Goal: Information Seeking & Learning: Learn about a topic

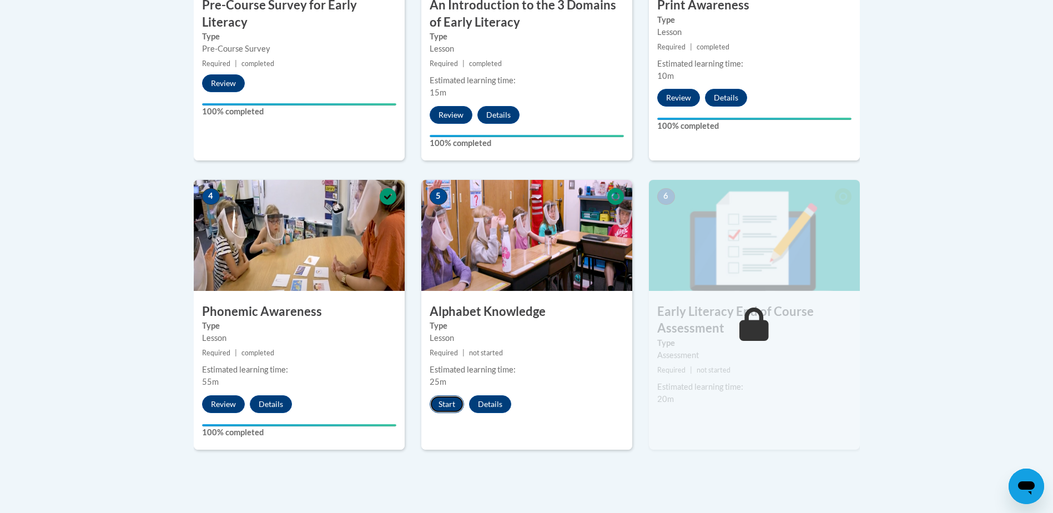
click at [444, 409] on button "Start" at bounding box center [446, 404] width 34 height 18
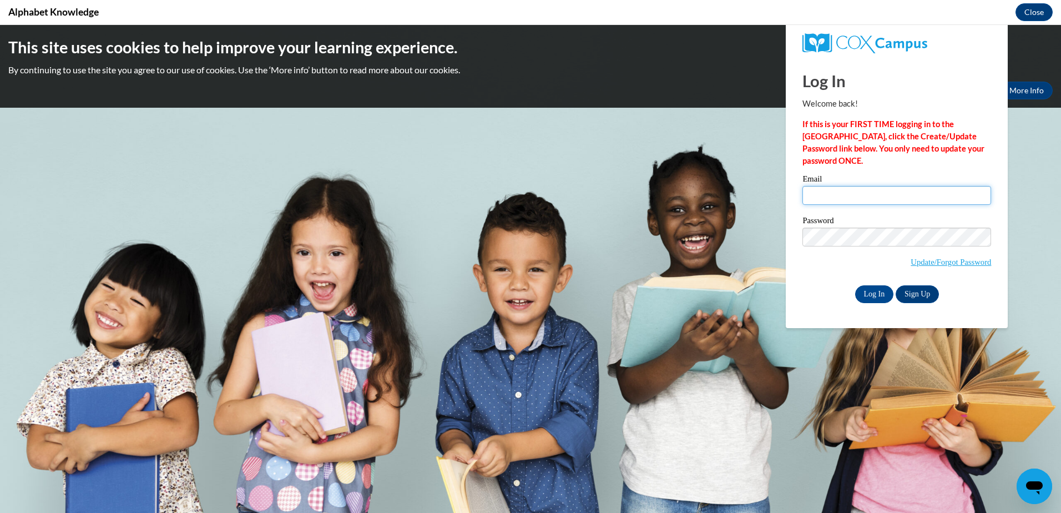
click at [829, 198] on input "Email" at bounding box center [896, 195] width 189 height 19
type input "innes.jephson2@education.govt.nz"
click at [855, 285] on input "Log In" at bounding box center [874, 294] width 39 height 18
click at [874, 289] on input "Log In" at bounding box center [874, 294] width 39 height 18
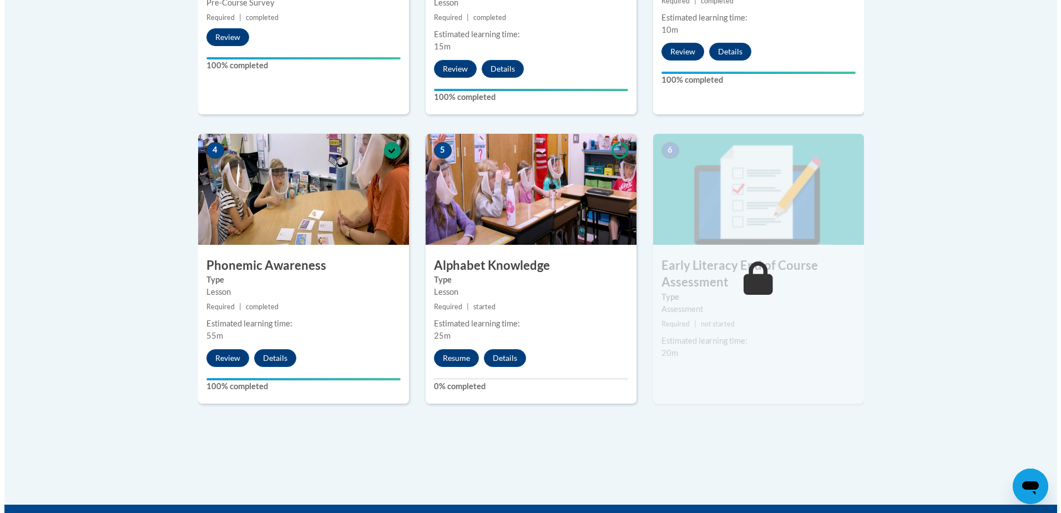
scroll to position [555, 0]
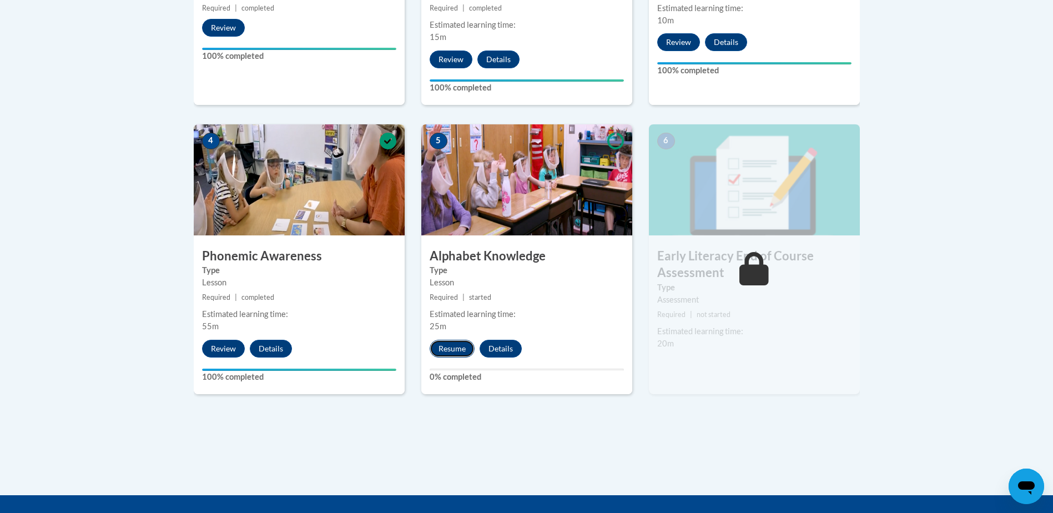
click at [447, 350] on button "Resume" at bounding box center [451, 349] width 45 height 18
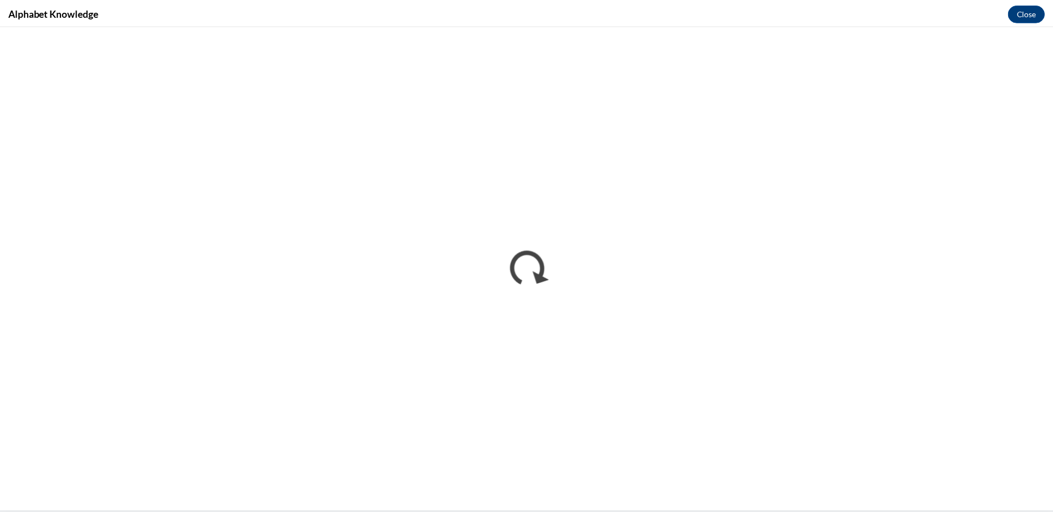
scroll to position [0, 0]
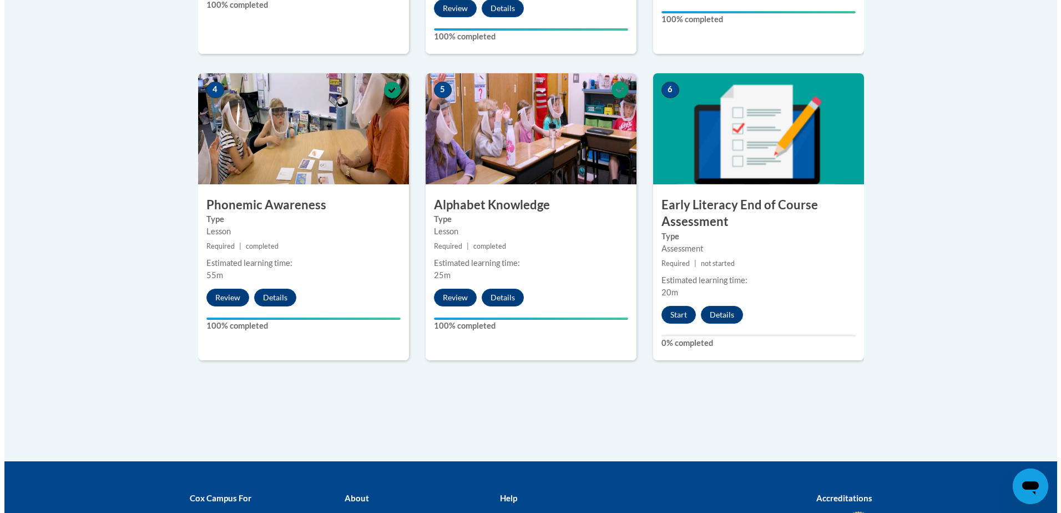
scroll to position [610, 0]
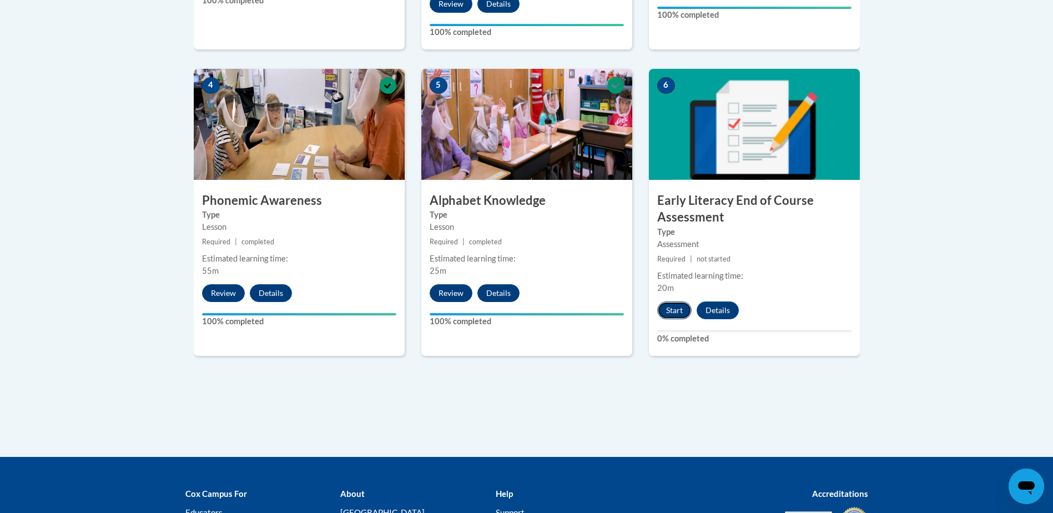
click at [673, 311] on button "Start" at bounding box center [674, 310] width 34 height 18
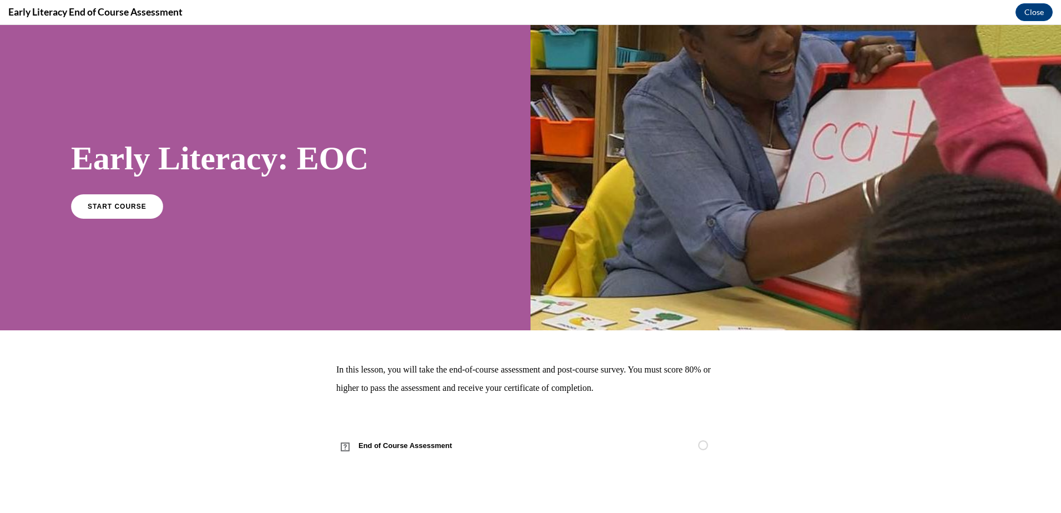
scroll to position [0, 0]
click at [133, 209] on span "START COURSE" at bounding box center [117, 206] width 62 height 8
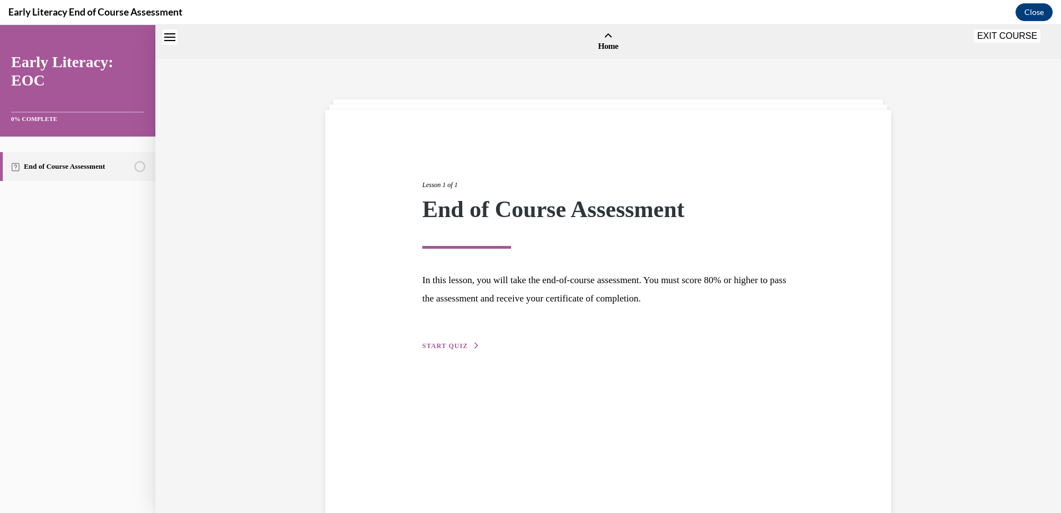
scroll to position [34, 0]
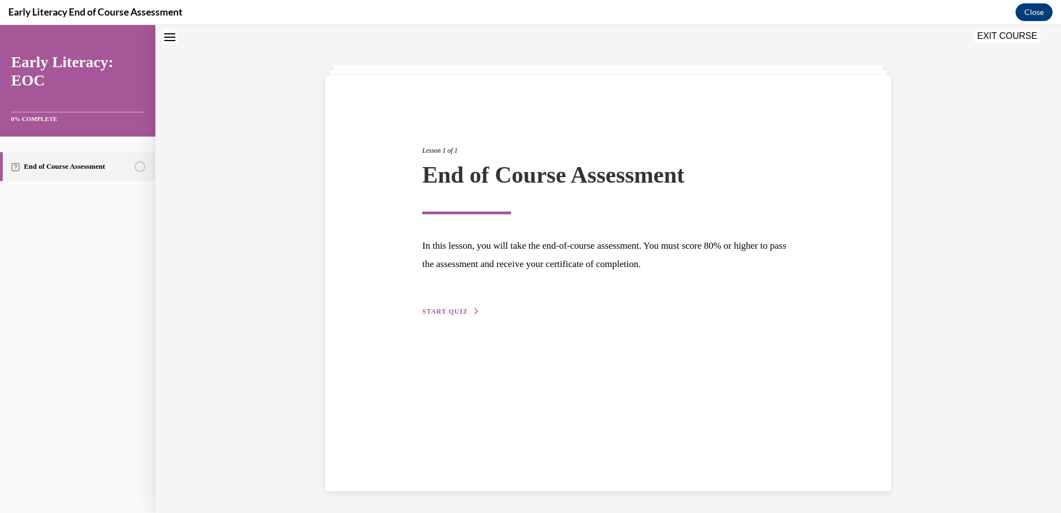
click at [454, 314] on span "START QUIZ" at bounding box center [445, 311] width 46 height 8
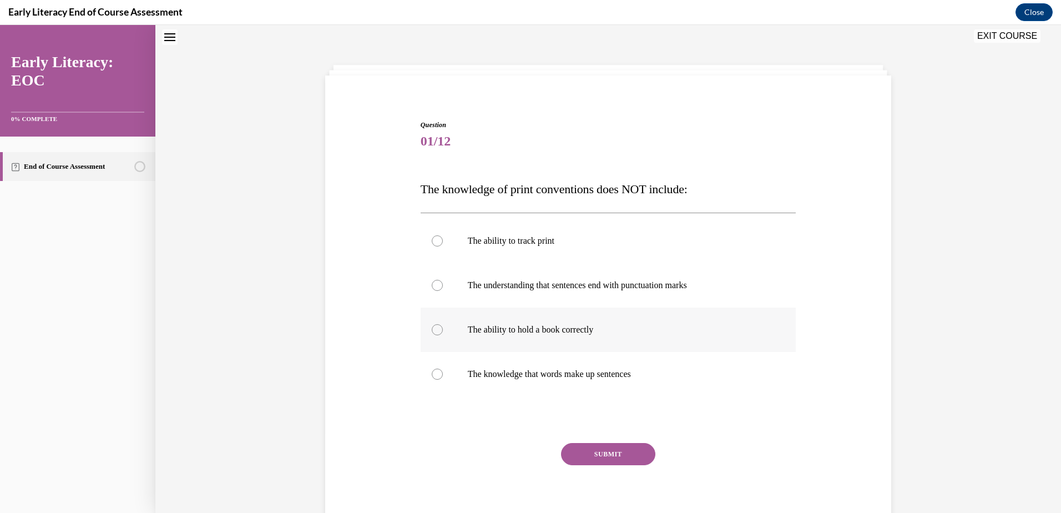
click at [557, 336] on div at bounding box center [609, 329] width 376 height 44
click at [602, 457] on button "SUBMIT" at bounding box center [608, 454] width 94 height 22
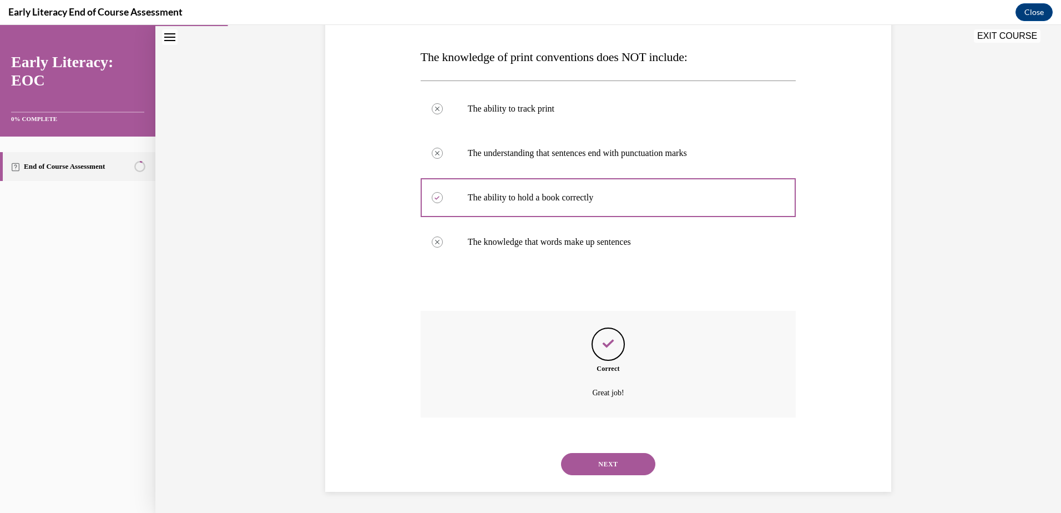
scroll to position [168, 0]
click at [604, 464] on button "NEXT" at bounding box center [608, 463] width 94 height 22
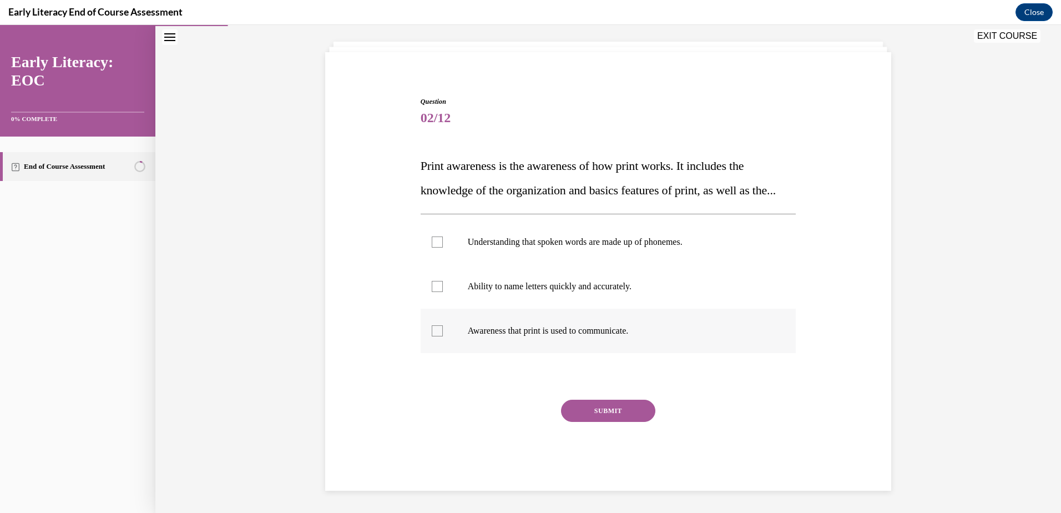
click at [569, 326] on p "Awareness that print is used to communicate." at bounding box center [618, 330] width 301 height 11
click at [608, 415] on button "SUBMIT" at bounding box center [608, 411] width 94 height 22
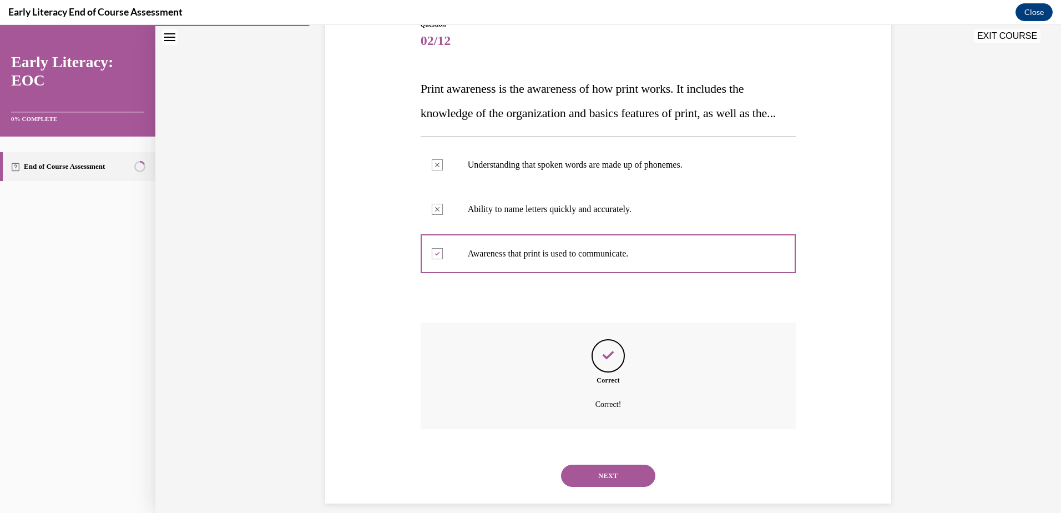
scroll to position [172, 0]
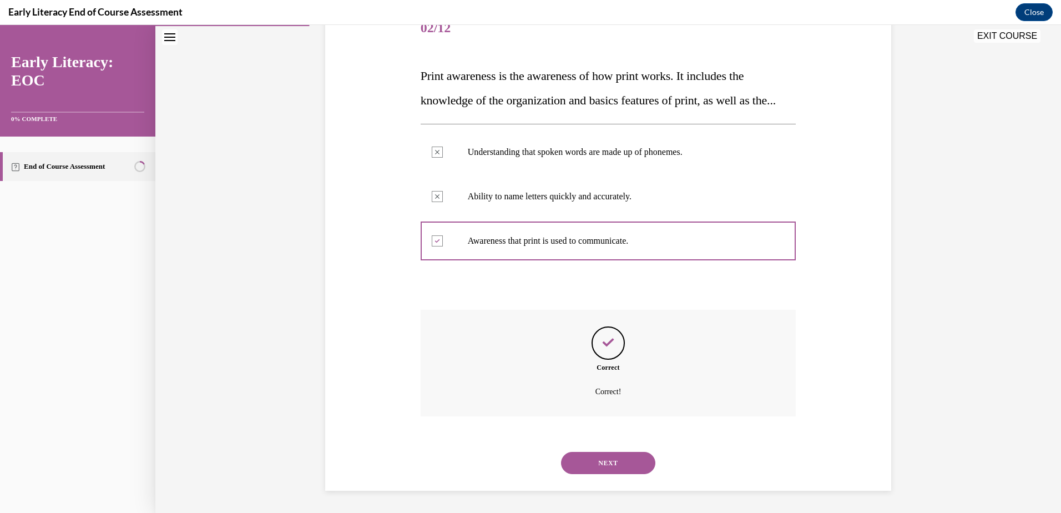
click at [602, 462] on button "NEXT" at bounding box center [608, 463] width 94 height 22
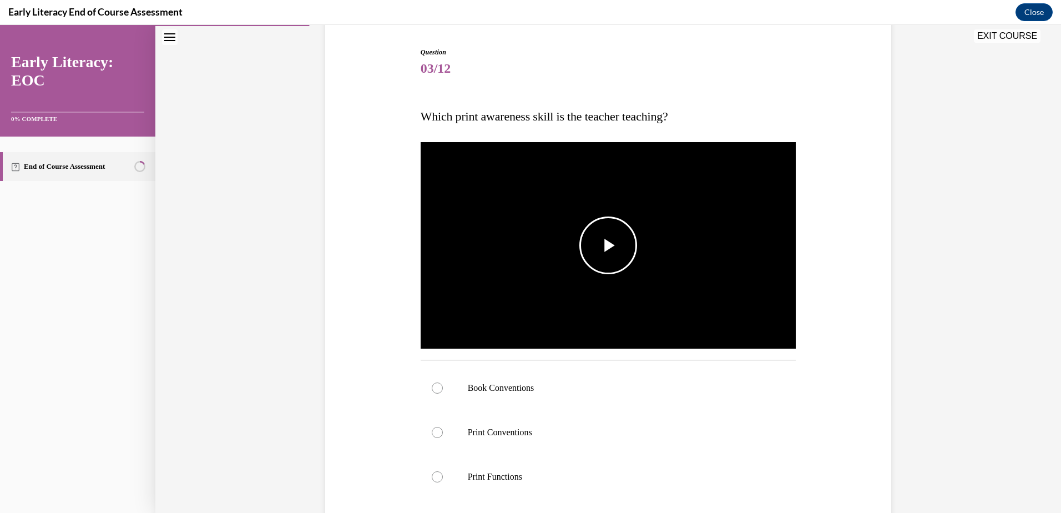
scroll to position [112, 0]
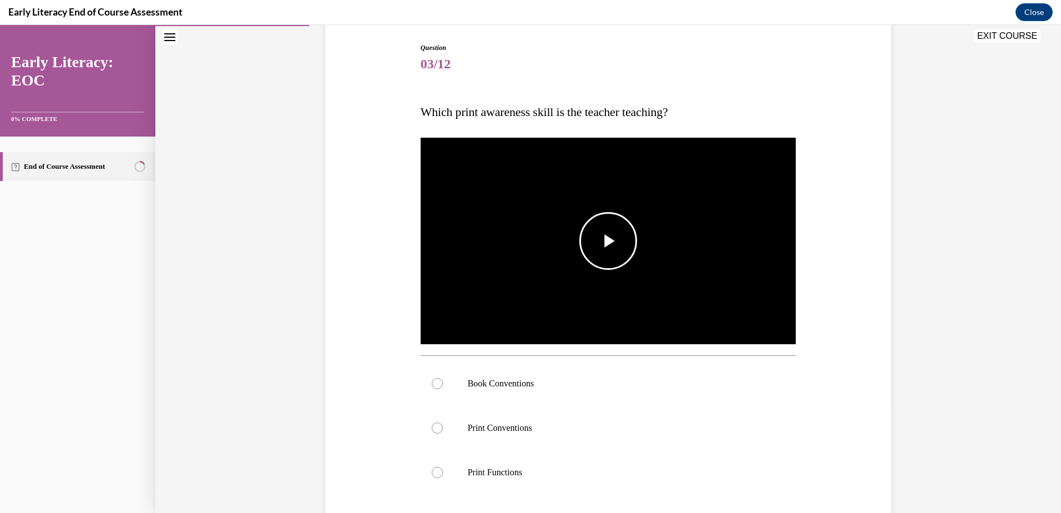
click at [608, 241] on span "Video player" at bounding box center [608, 241] width 0 height 0
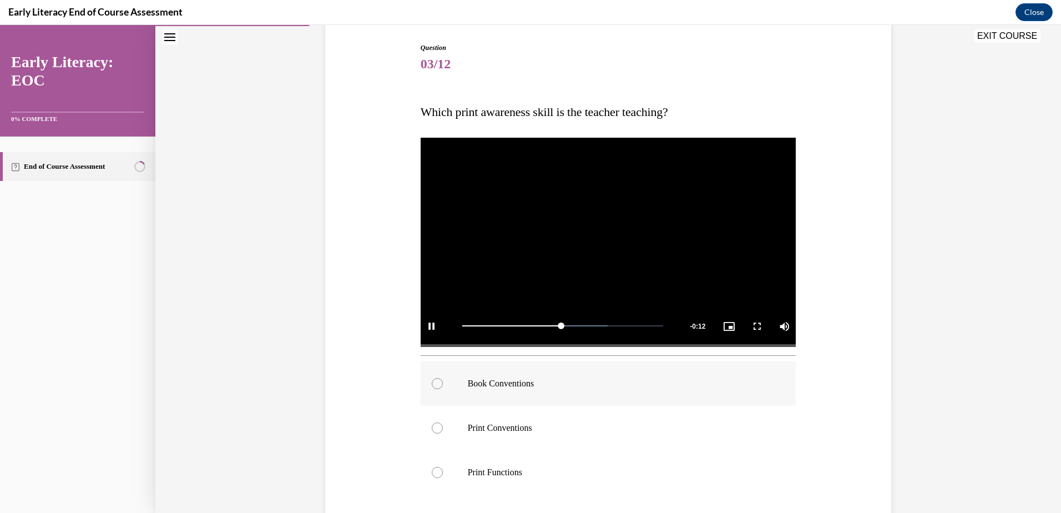
click at [486, 388] on p "Book Conventions" at bounding box center [618, 383] width 301 height 11
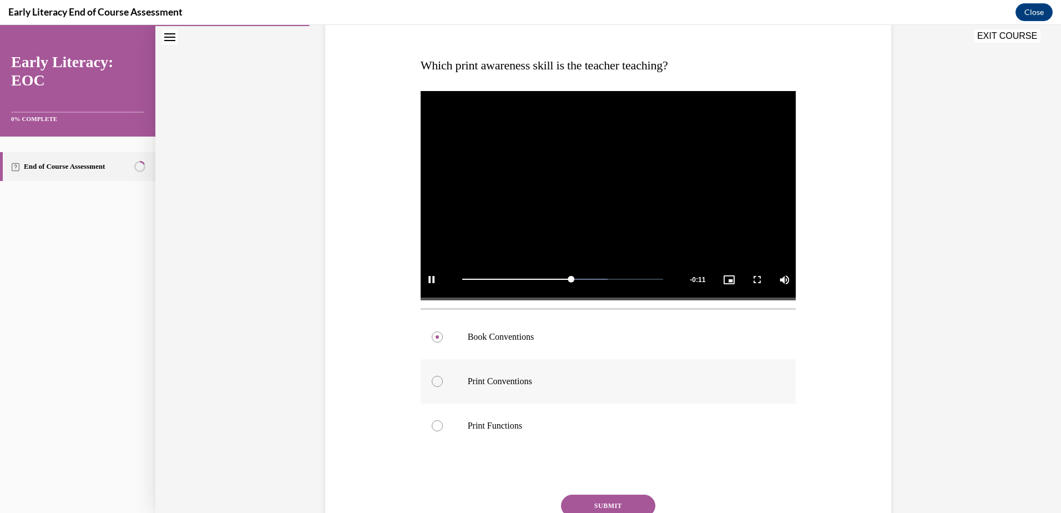
scroll to position [223, 0]
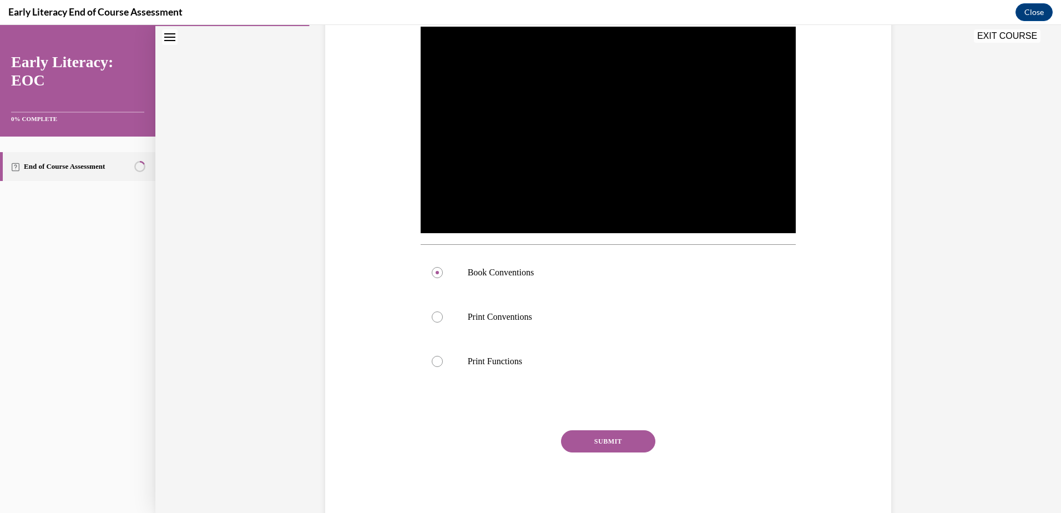
click at [605, 439] on button "SUBMIT" at bounding box center [608, 441] width 94 height 22
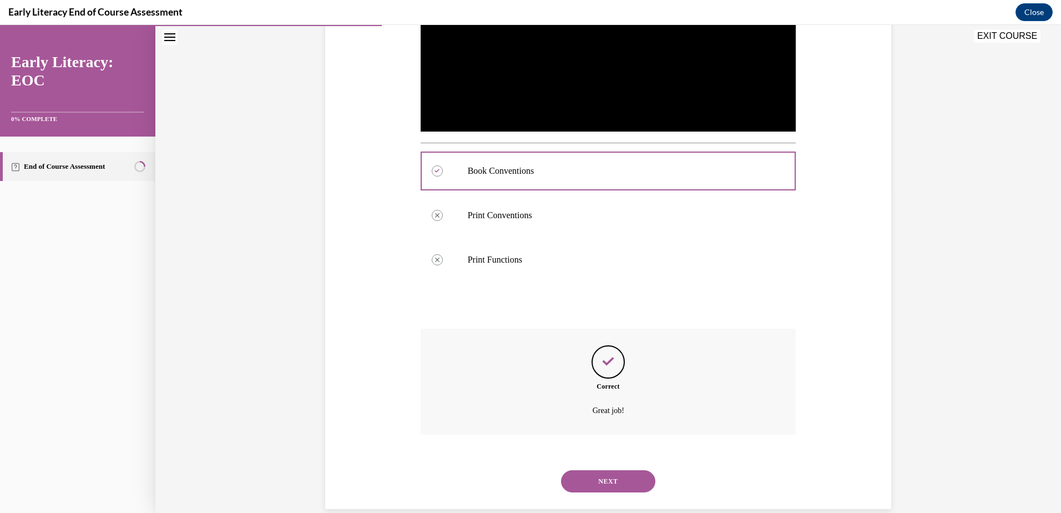
scroll to position [342, 0]
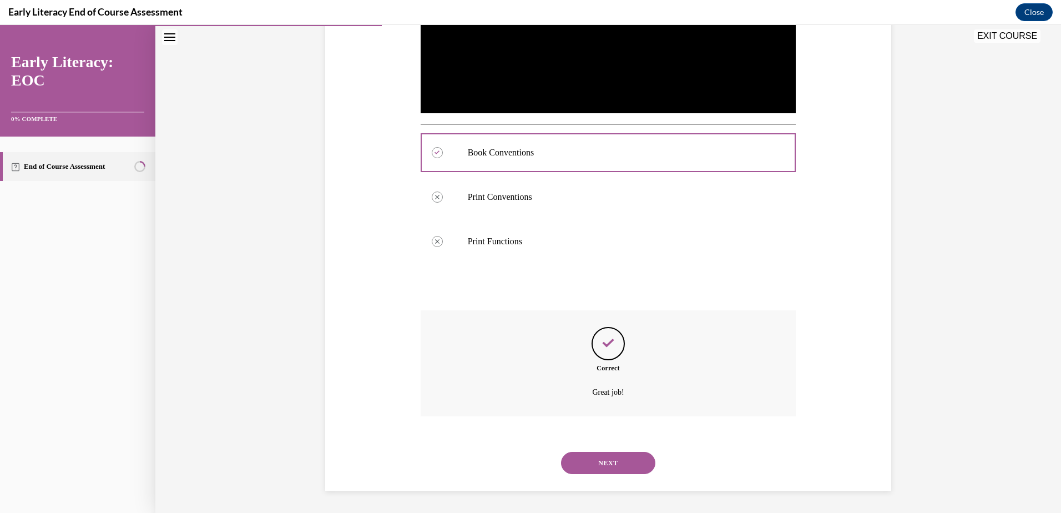
click at [598, 461] on button "NEXT" at bounding box center [608, 463] width 94 height 22
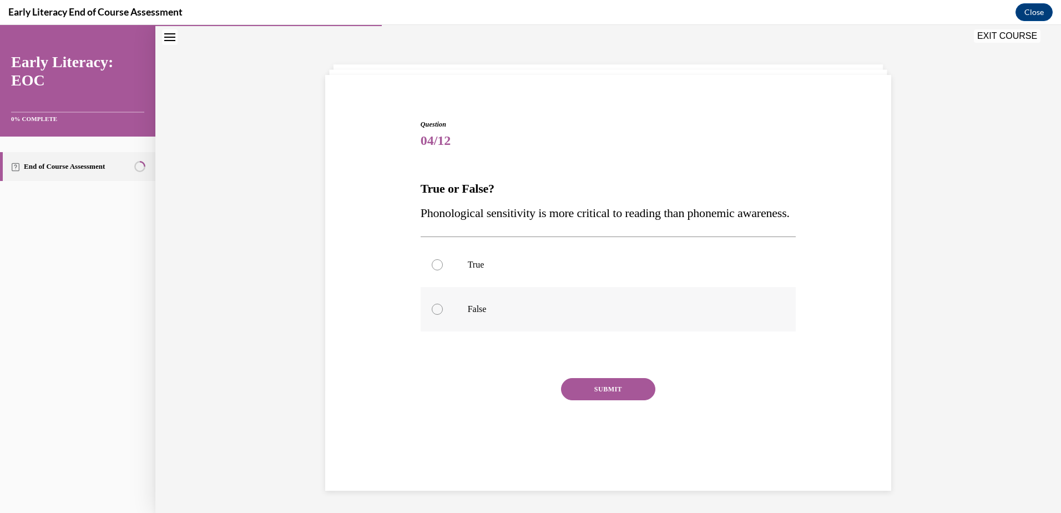
click at [532, 316] on div at bounding box center [609, 309] width 376 height 44
click at [607, 400] on button "SUBMIT" at bounding box center [608, 389] width 94 height 22
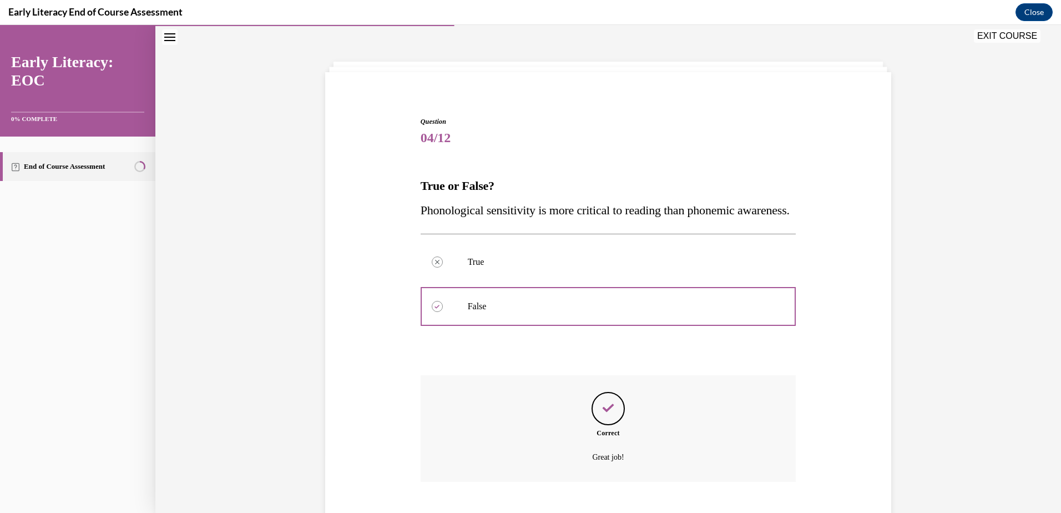
scroll to position [128, 0]
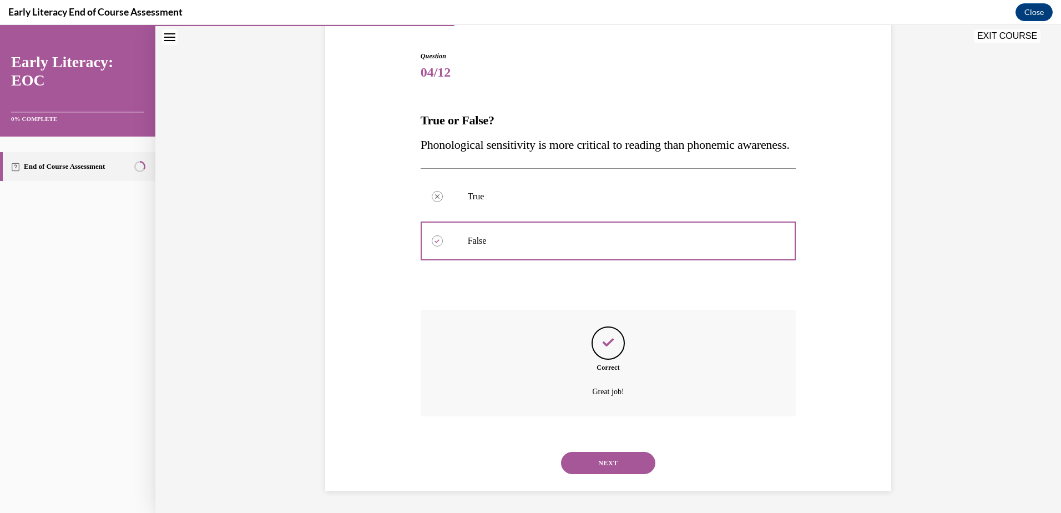
click at [592, 463] on button "NEXT" at bounding box center [608, 463] width 94 height 22
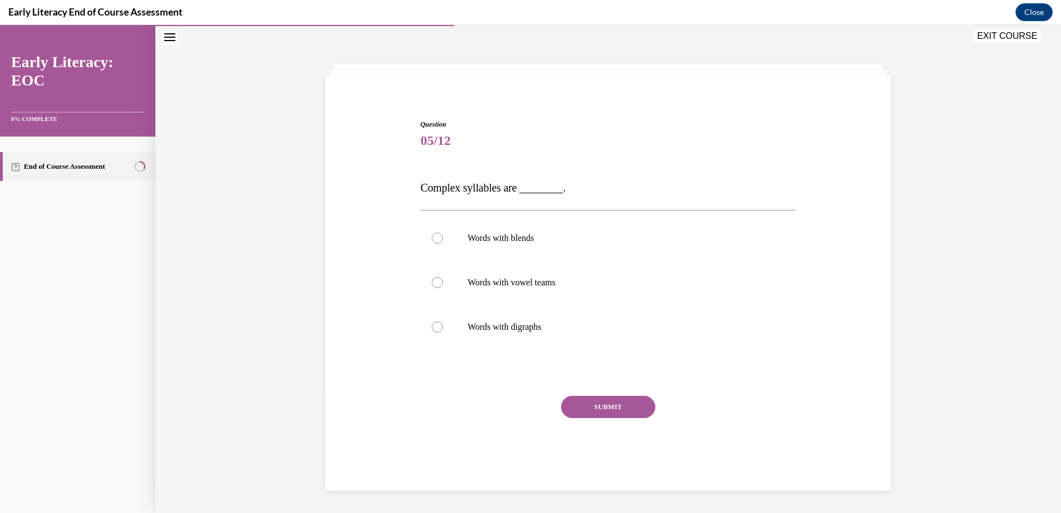
scroll to position [35, 0]
click at [517, 241] on p "Words with blends" at bounding box center [618, 238] width 301 height 11
click at [614, 412] on button "SUBMIT" at bounding box center [608, 407] width 94 height 22
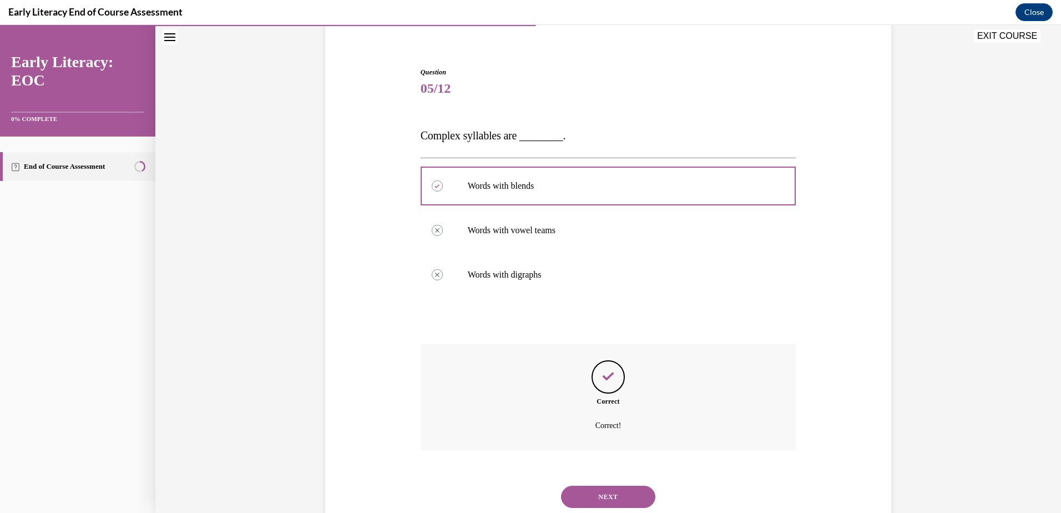
scroll to position [121, 0]
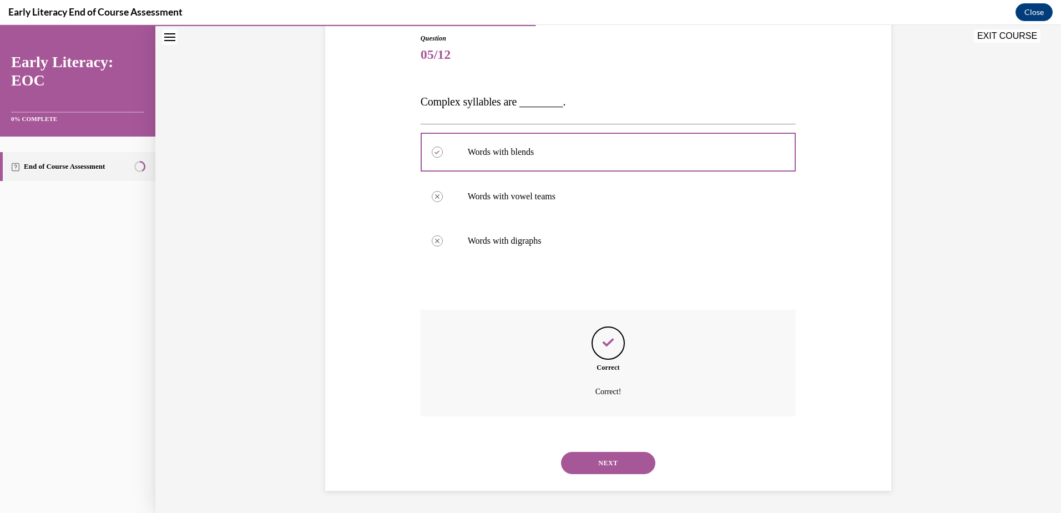
click at [605, 459] on button "NEXT" at bounding box center [608, 463] width 94 height 22
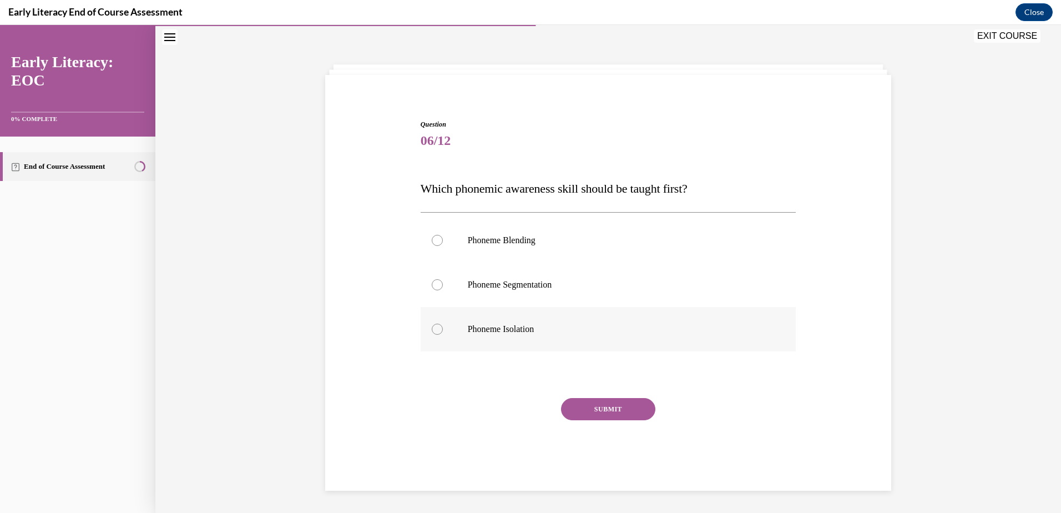
click at [529, 330] on p "Phoneme Isolation" at bounding box center [618, 329] width 301 height 11
click at [613, 409] on button "SUBMIT" at bounding box center [608, 409] width 94 height 22
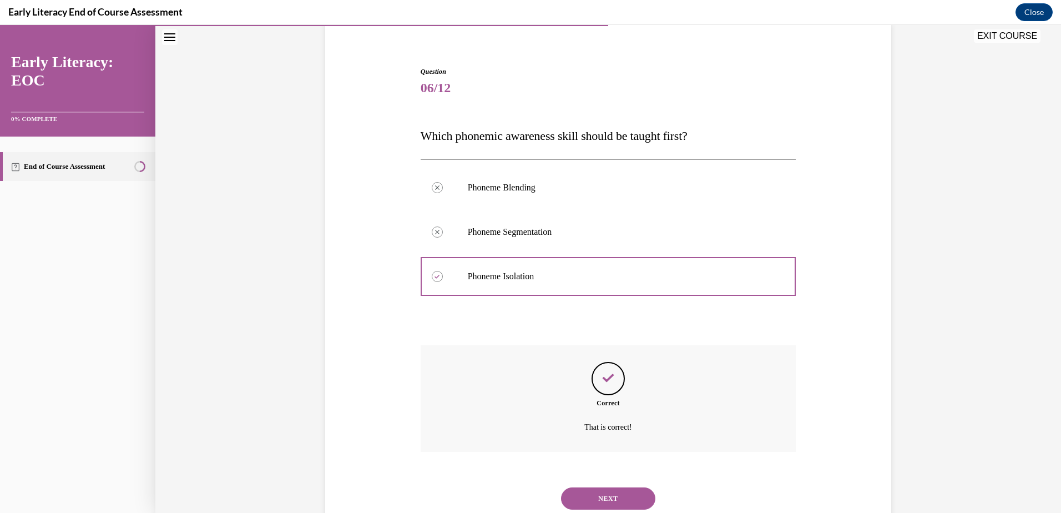
scroll to position [123, 0]
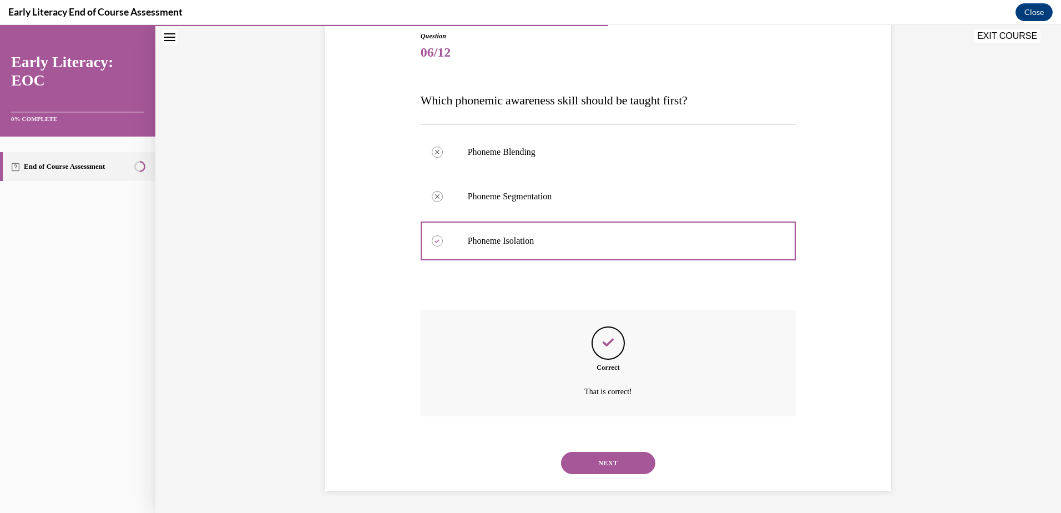
click at [608, 464] on button "NEXT" at bounding box center [608, 463] width 94 height 22
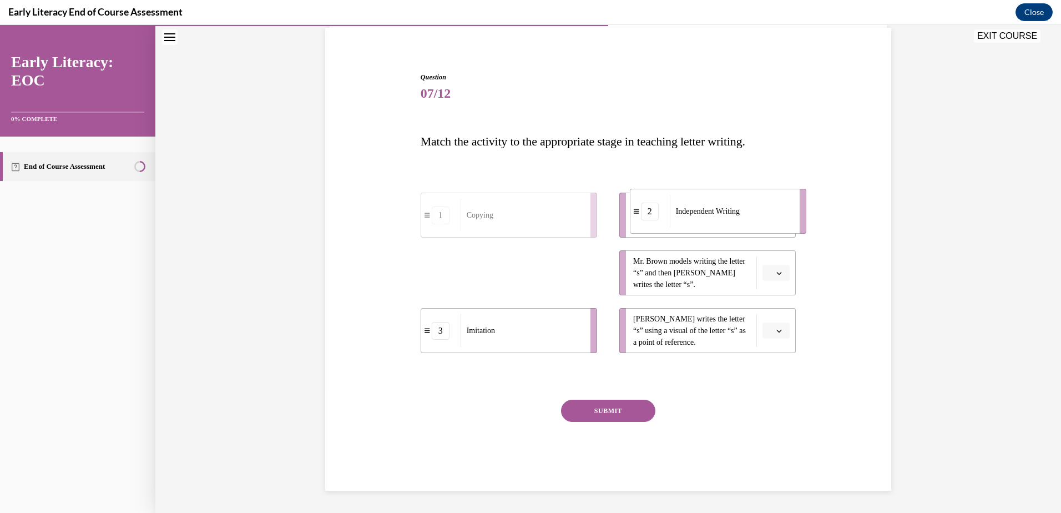
drag, startPoint x: 547, startPoint y: 267, endPoint x: 756, endPoint y: 206, distance: 218.1
click at [756, 206] on div "Independent Writing" at bounding box center [731, 211] width 123 height 33
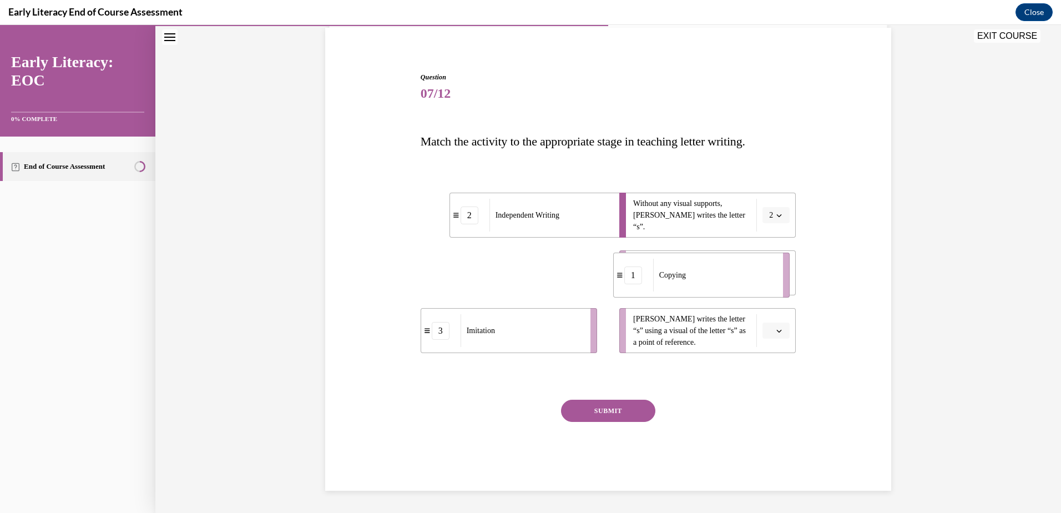
drag, startPoint x: 540, startPoint y: 278, endPoint x: 733, endPoint y: 280, distance: 192.6
click at [733, 280] on div "Copying" at bounding box center [714, 275] width 123 height 33
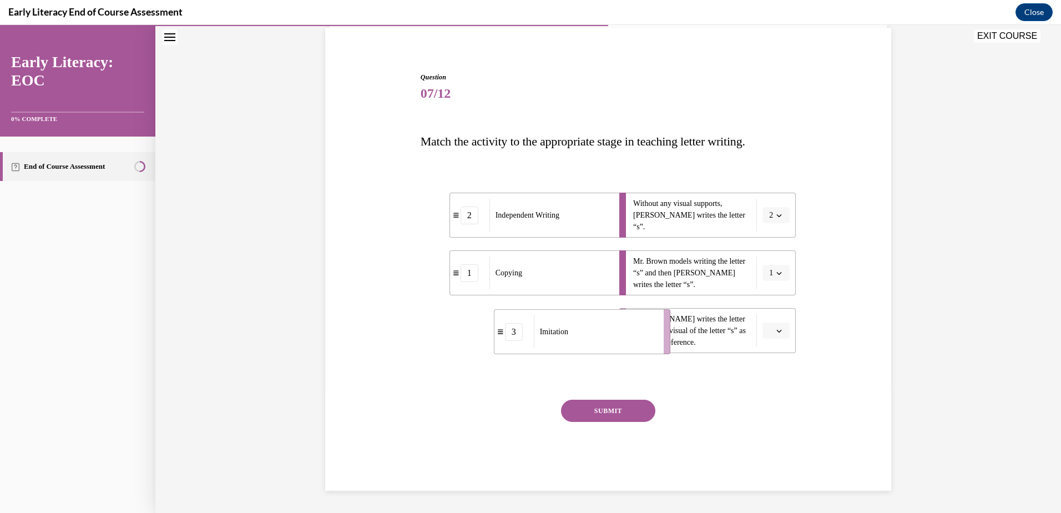
drag, startPoint x: 498, startPoint y: 335, endPoint x: 571, endPoint y: 336, distance: 73.3
click at [571, 336] on div "Imitation" at bounding box center [595, 331] width 123 height 33
click at [607, 410] on button "SUBMIT" at bounding box center [608, 411] width 94 height 22
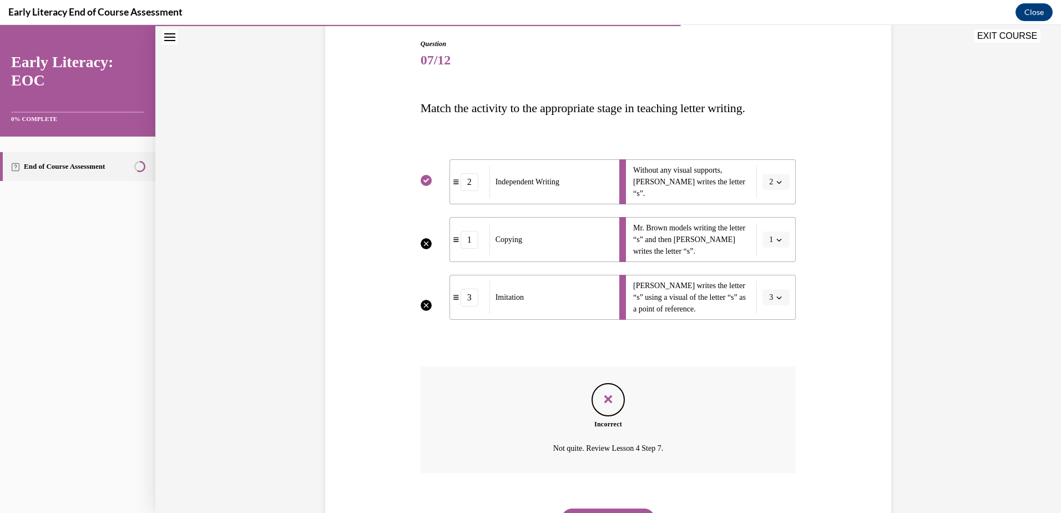
scroll to position [117, 0]
drag, startPoint x: 529, startPoint y: 237, endPoint x: 528, endPoint y: 306, distance: 68.8
click at [528, 306] on ul "2 Independent Writing 1 Copying 3 Imitation" at bounding box center [515, 238] width 188 height 160
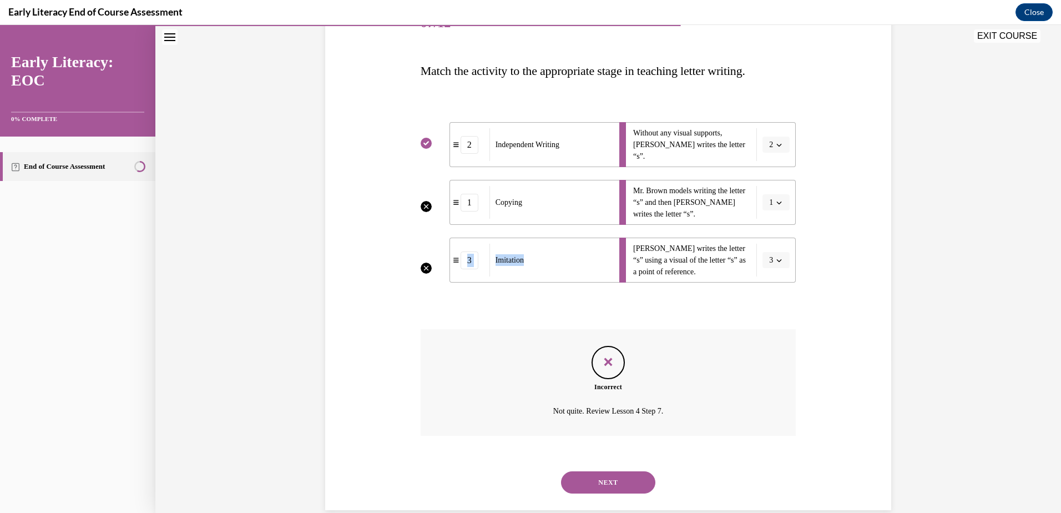
scroll to position [172, 0]
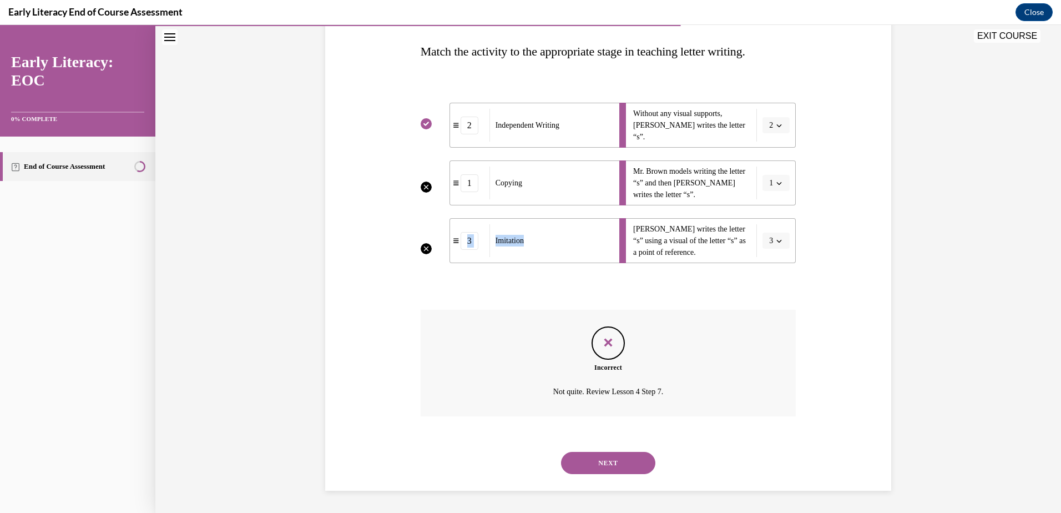
click at [610, 460] on button "NEXT" at bounding box center [608, 463] width 94 height 22
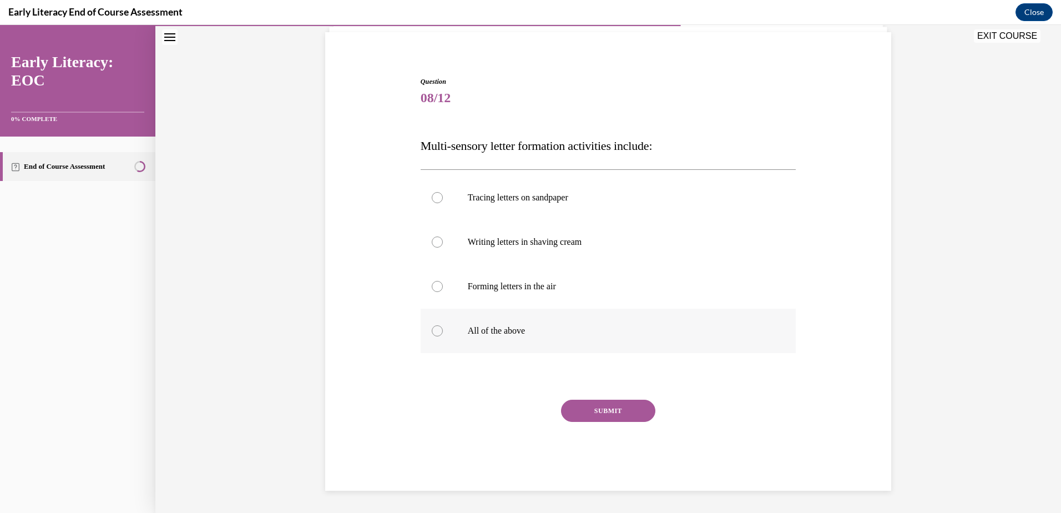
click at [478, 338] on div at bounding box center [609, 331] width 376 height 44
drag, startPoint x: 599, startPoint y: 410, endPoint x: 593, endPoint y: 406, distance: 7.5
click at [595, 408] on button "SUBMIT" at bounding box center [608, 411] width 94 height 22
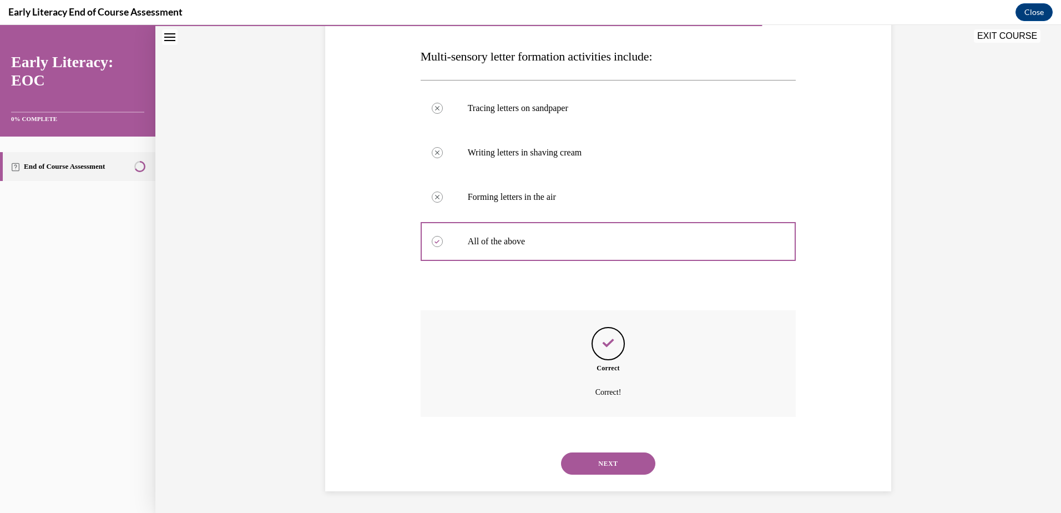
scroll to position [168, 0]
click at [616, 462] on button "NEXT" at bounding box center [608, 463] width 94 height 22
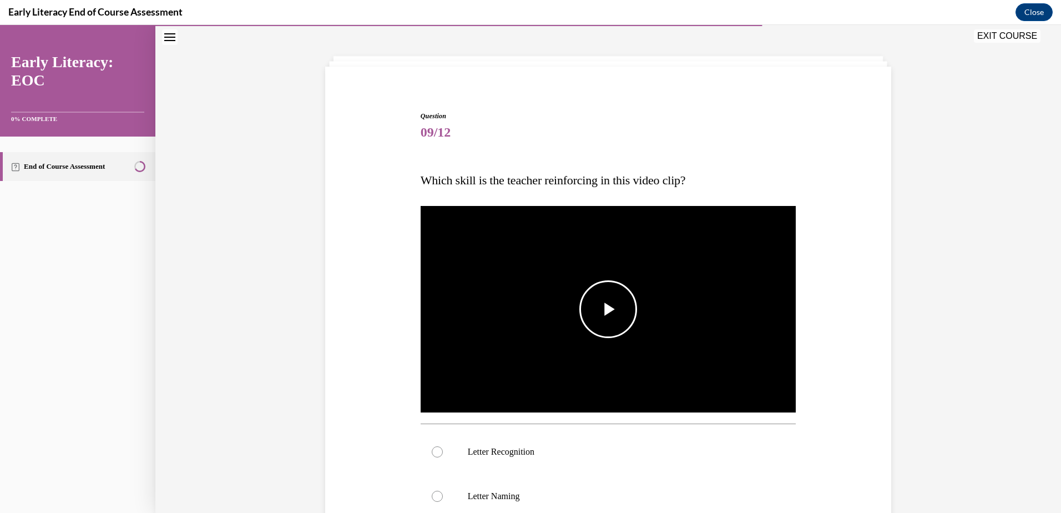
scroll to position [55, 0]
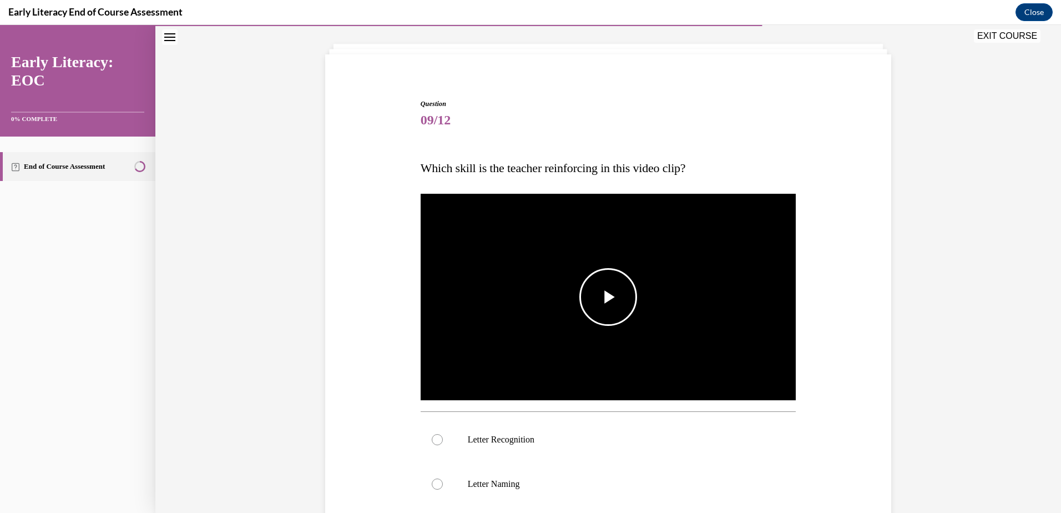
click at [608, 297] on span "Video player" at bounding box center [608, 297] width 0 height 0
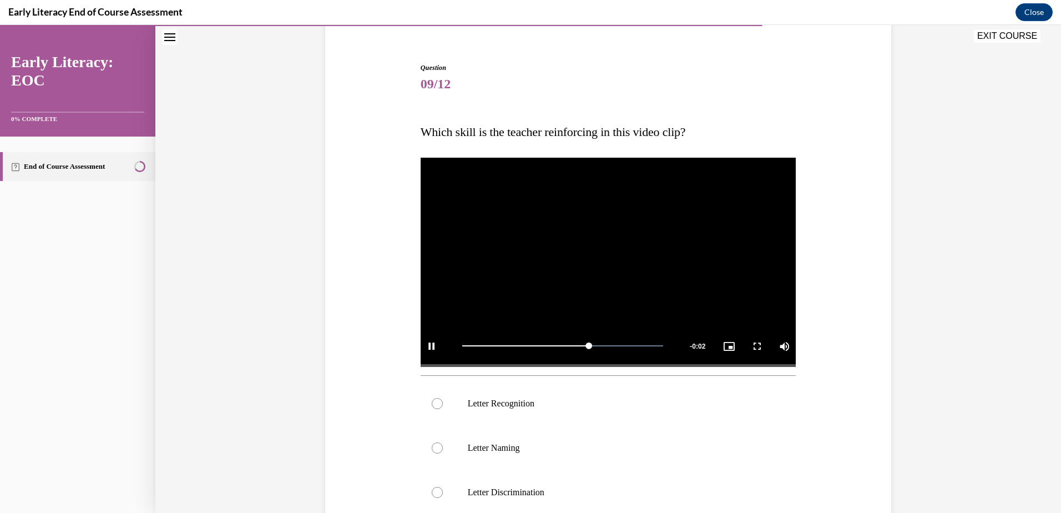
scroll to position [111, 0]
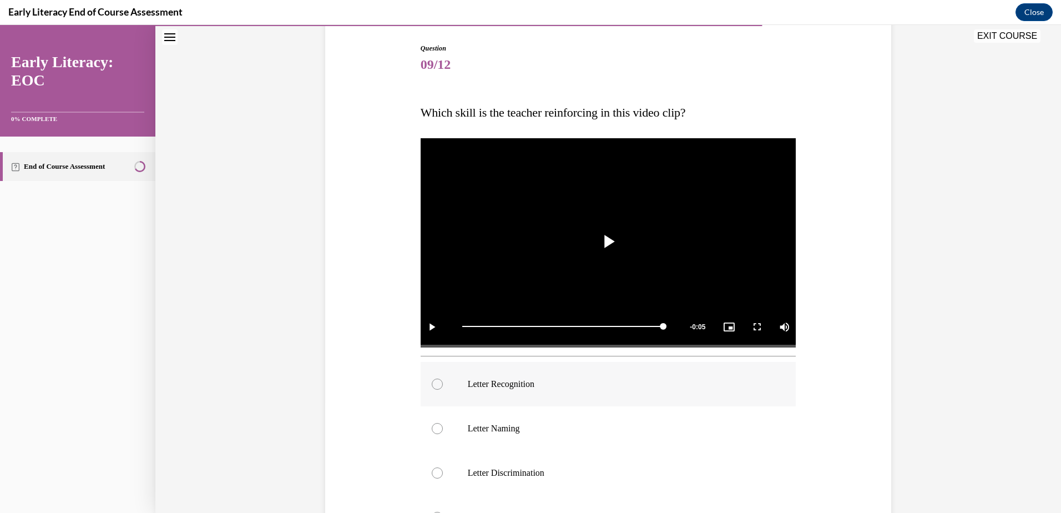
click at [513, 377] on div at bounding box center [609, 384] width 376 height 44
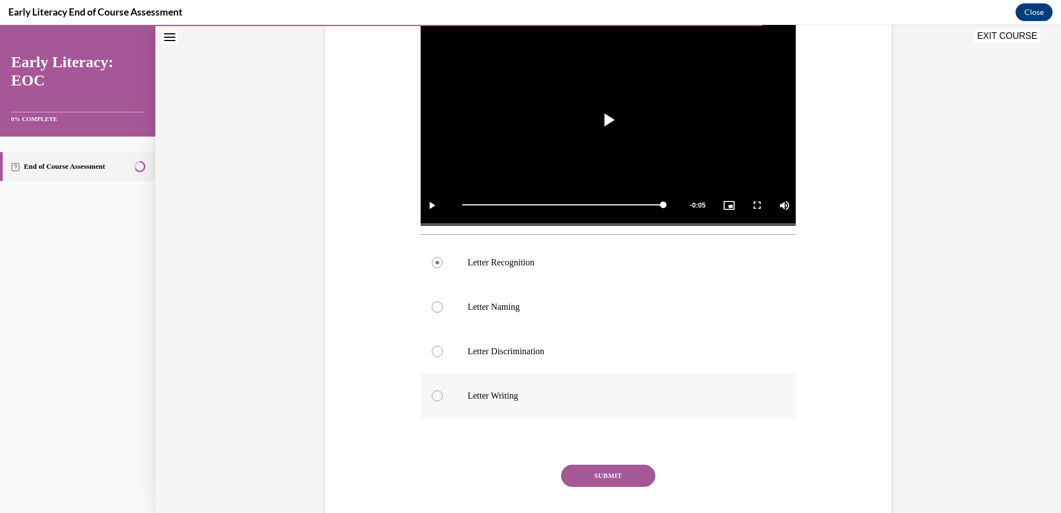
scroll to position [277, 0]
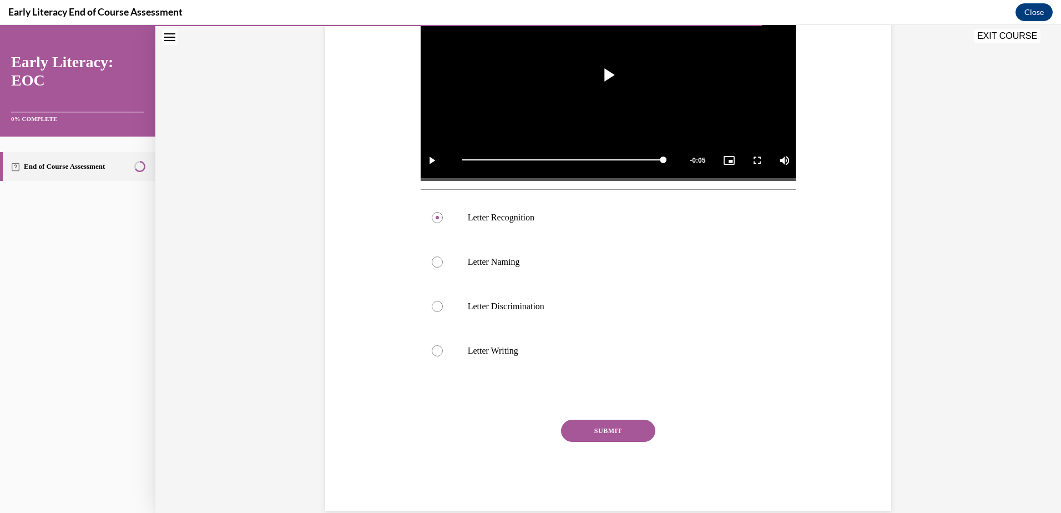
click at [600, 427] on button "SUBMIT" at bounding box center [608, 431] width 94 height 22
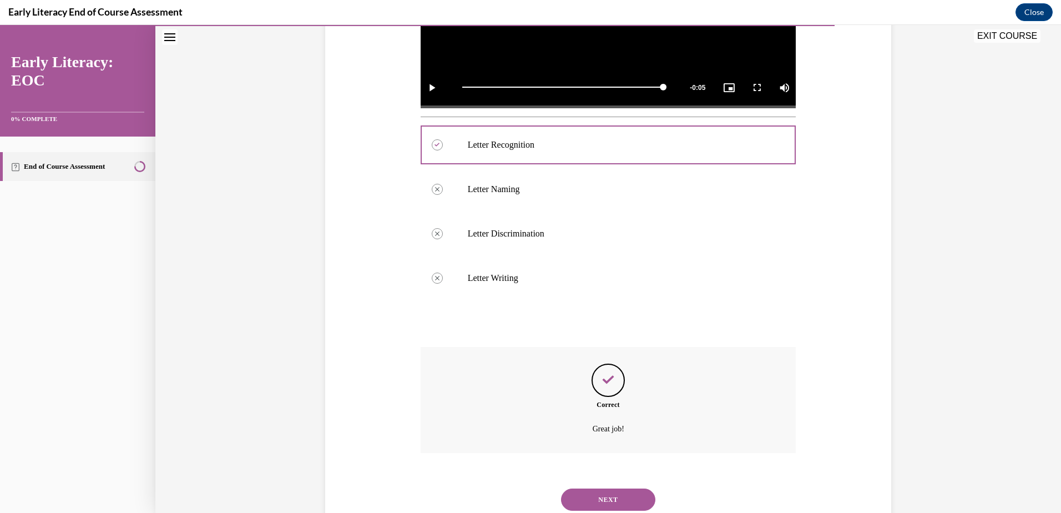
scroll to position [387, 0]
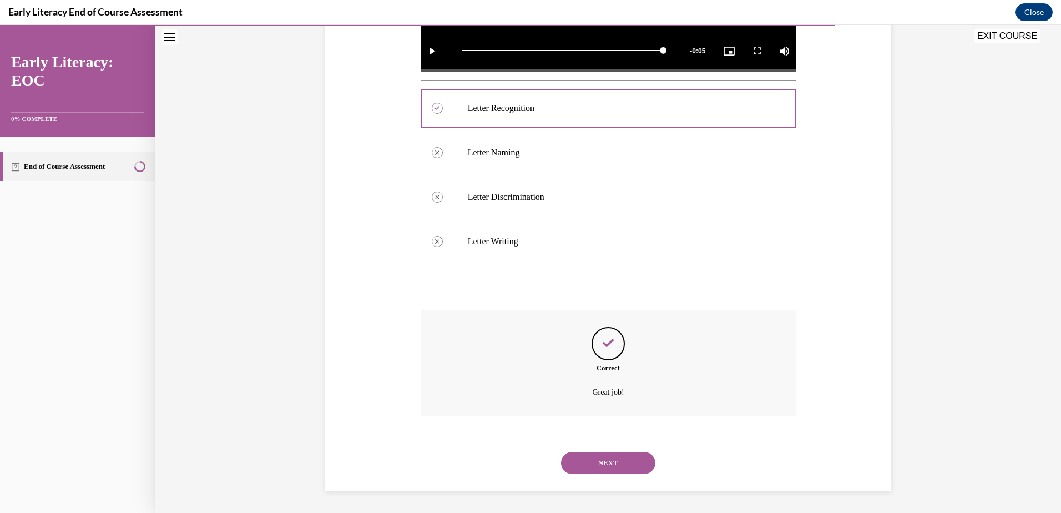
click at [600, 457] on button "NEXT" at bounding box center [608, 463] width 94 height 22
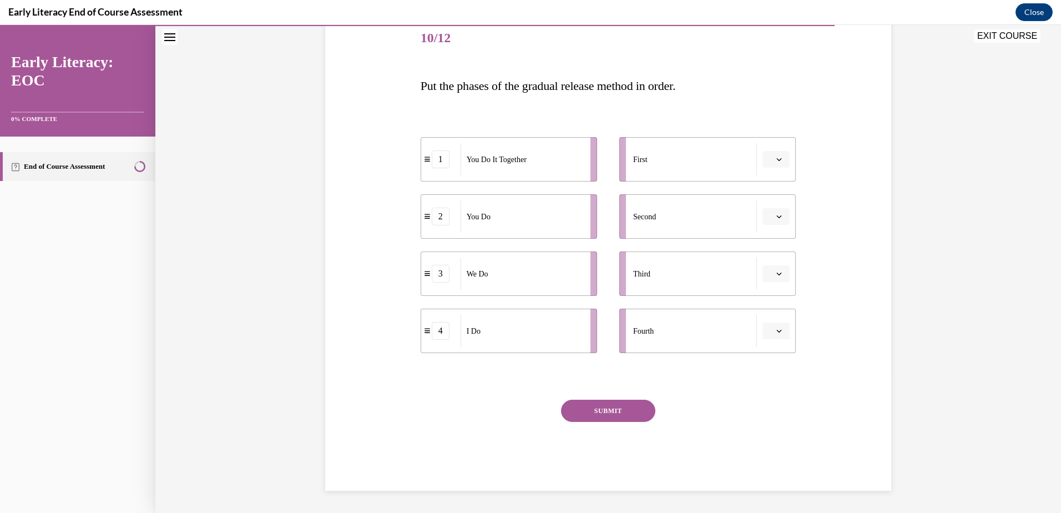
scroll to position [124, 0]
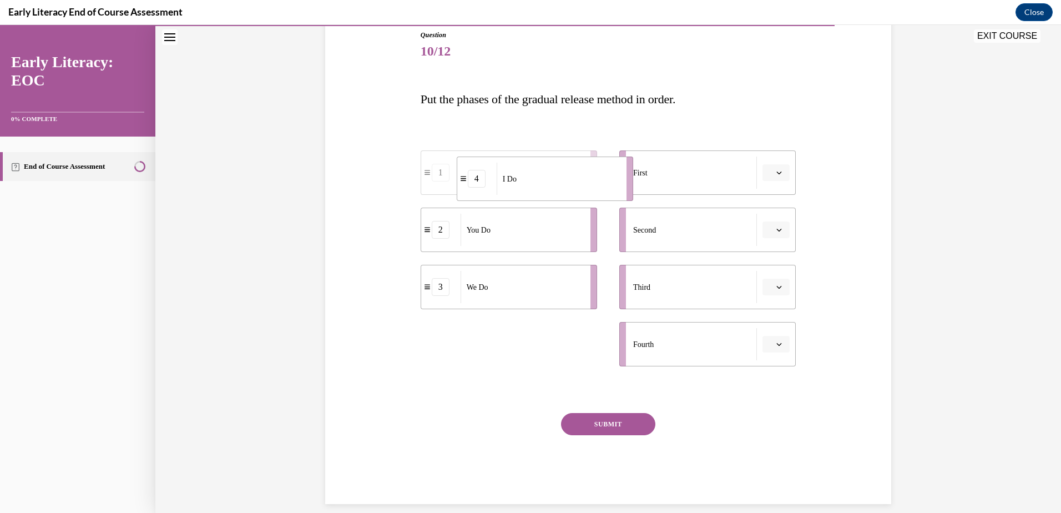
drag, startPoint x: 491, startPoint y: 342, endPoint x: 527, endPoint y: 176, distance: 169.2
click at [527, 176] on div "I Do" at bounding box center [558, 179] width 123 height 32
click at [499, 350] on span "You Do It Together" at bounding box center [490, 348] width 60 height 12
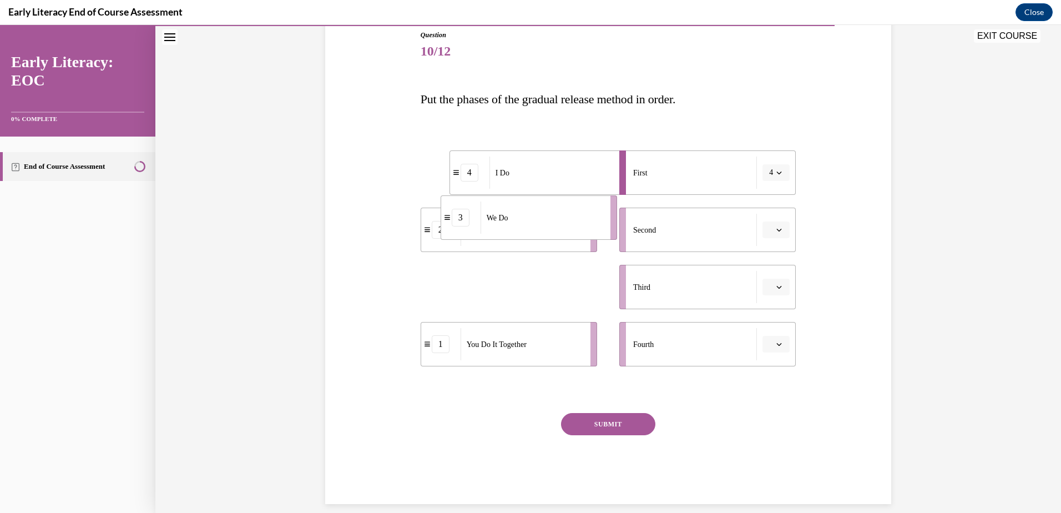
drag, startPoint x: 489, startPoint y: 290, endPoint x: 509, endPoint y: 220, distance: 72.2
click at [509, 220] on div "We Do" at bounding box center [542, 217] width 123 height 32
drag, startPoint x: 527, startPoint y: 219, endPoint x: 562, endPoint y: 217, distance: 35.6
click at [562, 217] on div "You Do" at bounding box center [557, 228] width 123 height 32
drag, startPoint x: 474, startPoint y: 338, endPoint x: 504, endPoint y: 282, distance: 64.3
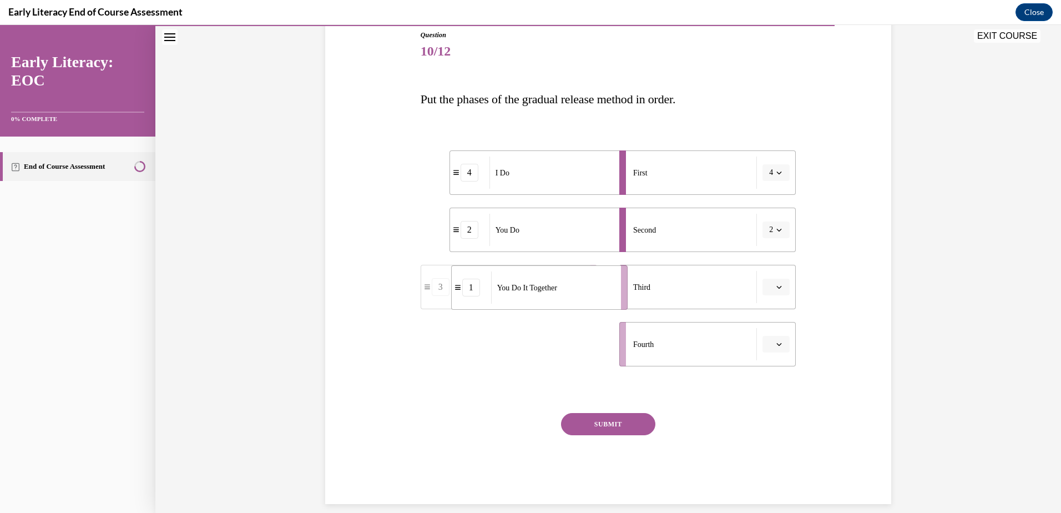
click at [504, 282] on span "You Do It Together" at bounding box center [527, 288] width 60 height 12
drag, startPoint x: 484, startPoint y: 353, endPoint x: 504, endPoint y: 362, distance: 21.6
click at [504, 362] on li "3 We Do" at bounding box center [539, 346] width 176 height 44
drag, startPoint x: 509, startPoint y: 229, endPoint x: 510, endPoint y: 335, distance: 106.0
drag, startPoint x: 501, startPoint y: 233, endPoint x: 532, endPoint y: 233, distance: 31.1
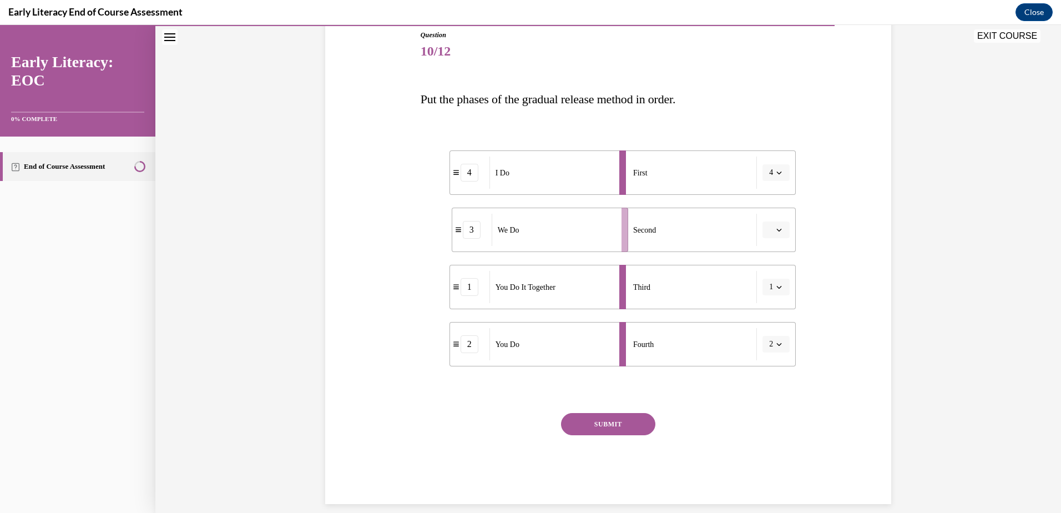
click at [532, 233] on div "We Do" at bounding box center [553, 230] width 123 height 32
click at [605, 421] on button "SUBMIT" at bounding box center [608, 424] width 94 height 22
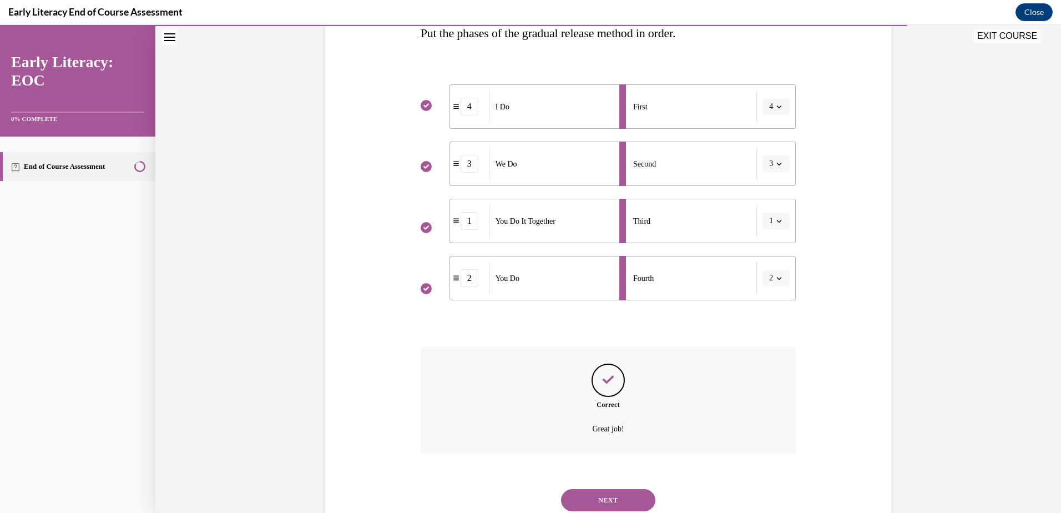
scroll to position [228, 0]
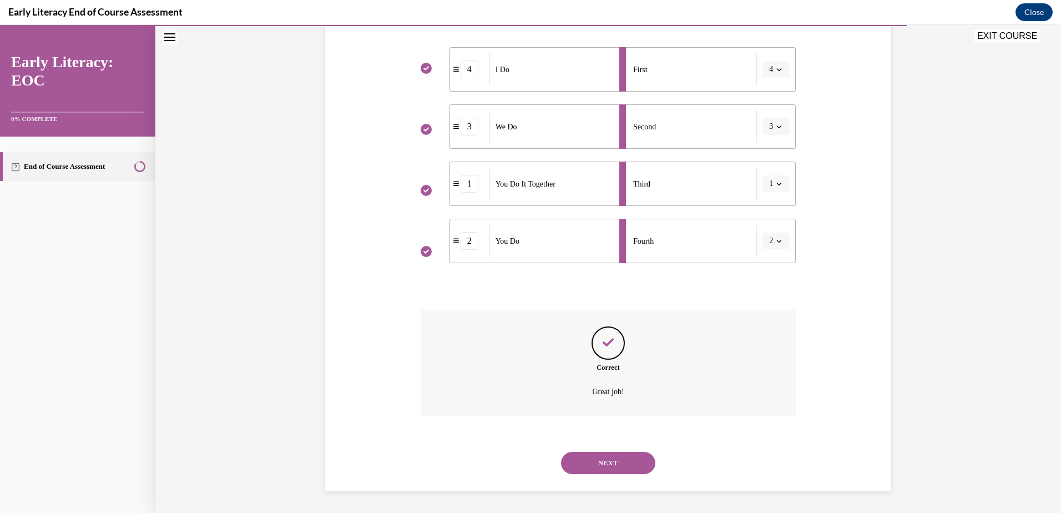
click at [599, 463] on button "NEXT" at bounding box center [608, 463] width 94 height 22
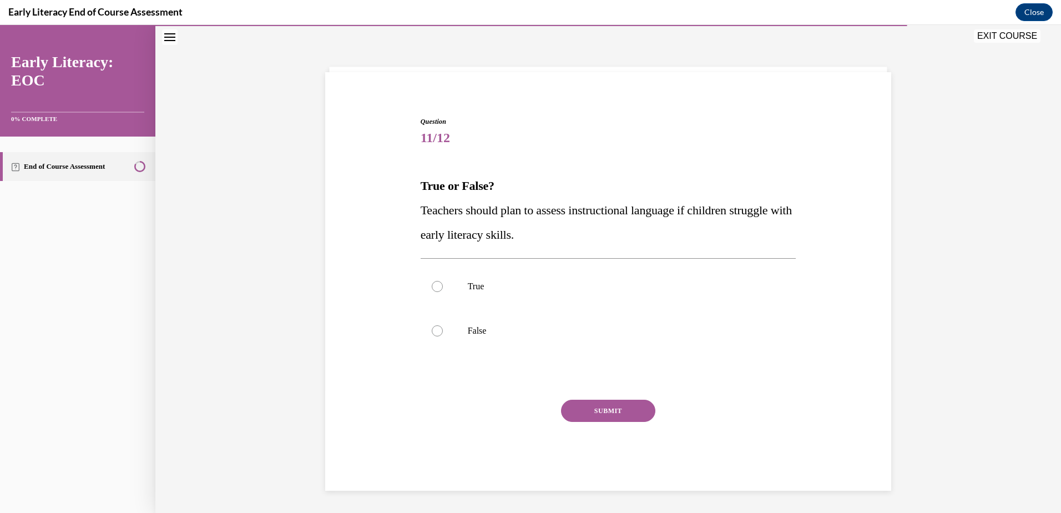
scroll to position [38, 0]
click at [468, 289] on p "True" at bounding box center [618, 286] width 301 height 11
click at [609, 406] on button "SUBMIT" at bounding box center [608, 411] width 94 height 22
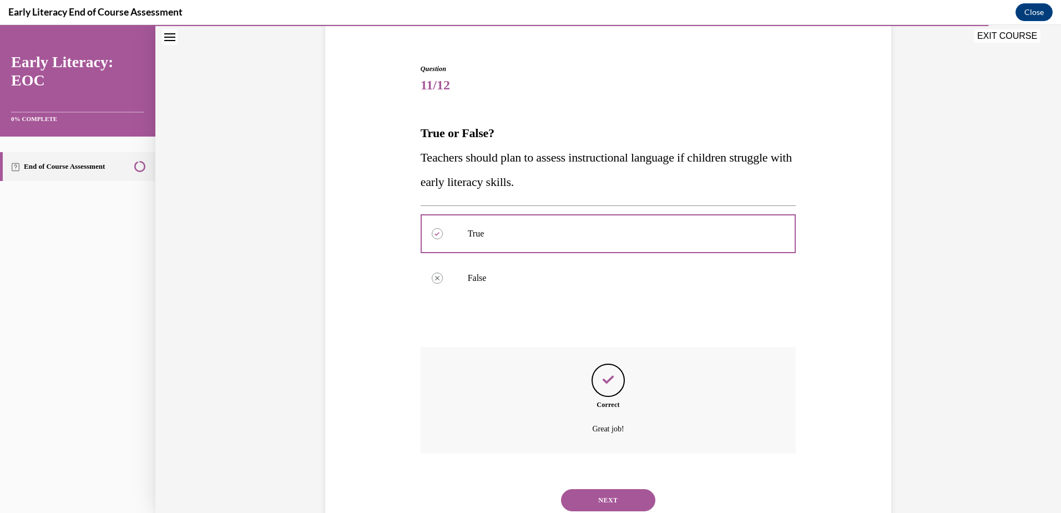
scroll to position [128, 0]
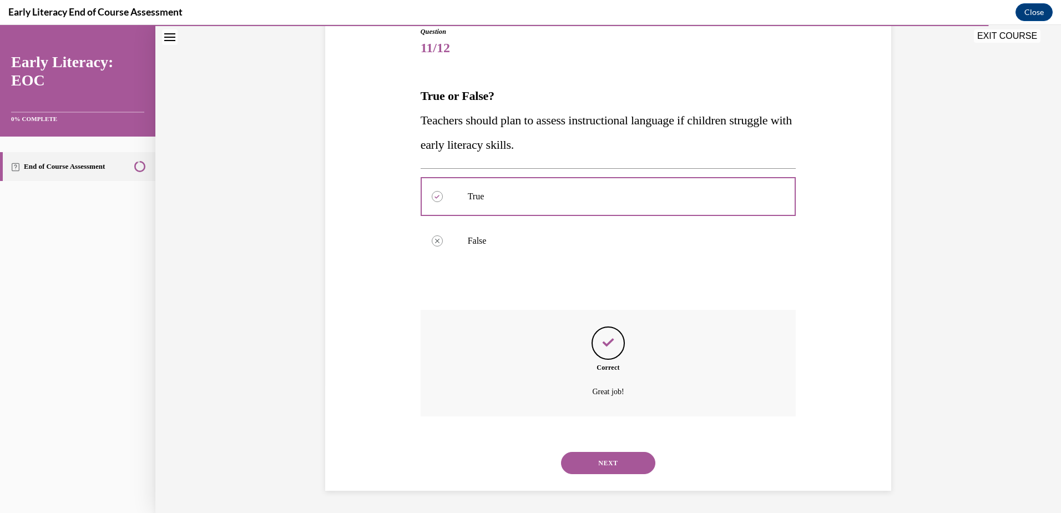
click at [617, 467] on button "NEXT" at bounding box center [608, 463] width 94 height 22
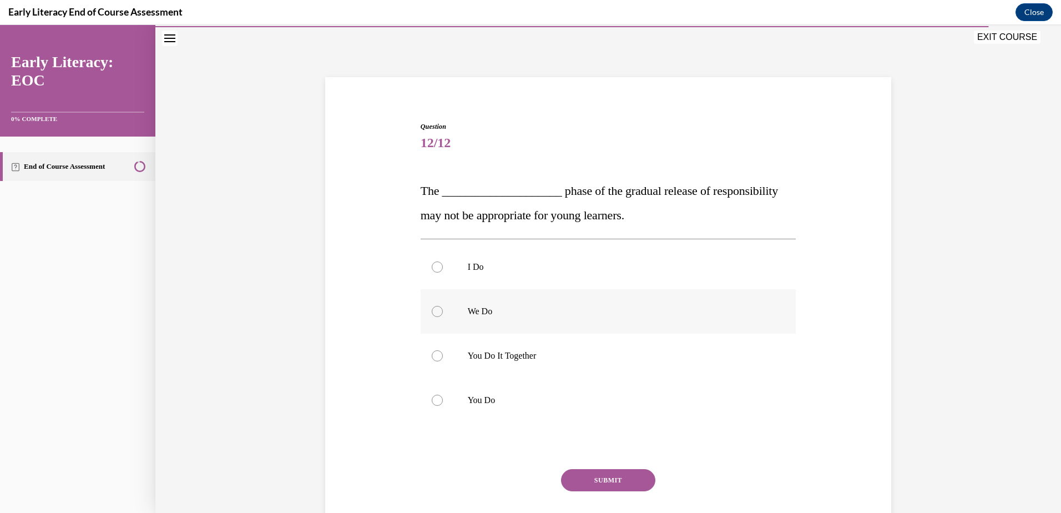
scroll to position [36, 0]
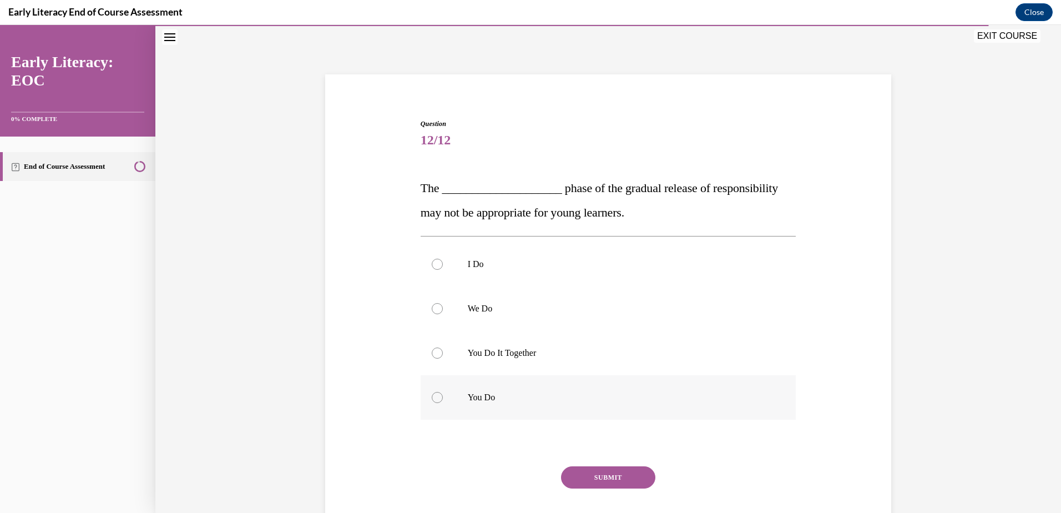
click at [483, 392] on p "You Do" at bounding box center [618, 397] width 301 height 11
click at [608, 471] on button "SUBMIT" at bounding box center [608, 477] width 94 height 22
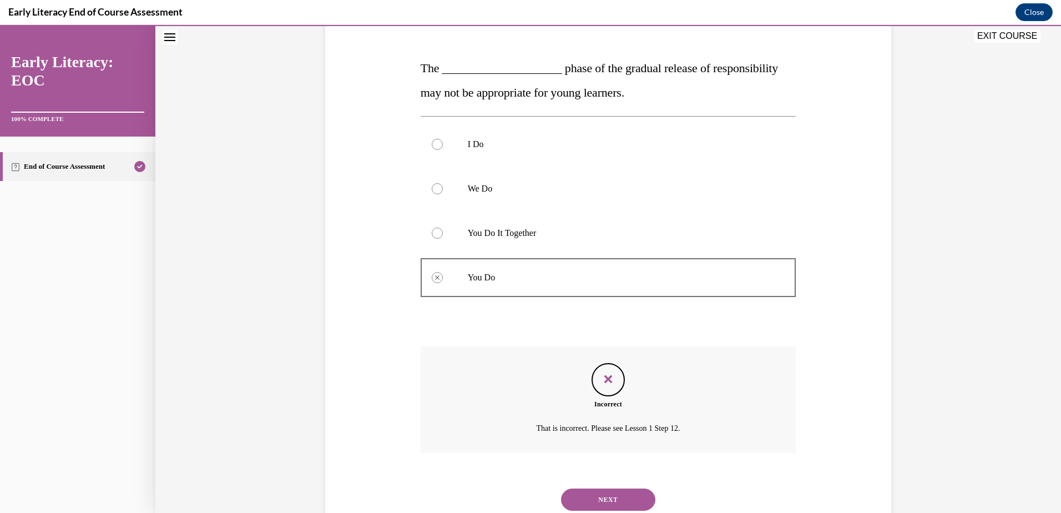
scroll to position [137, 0]
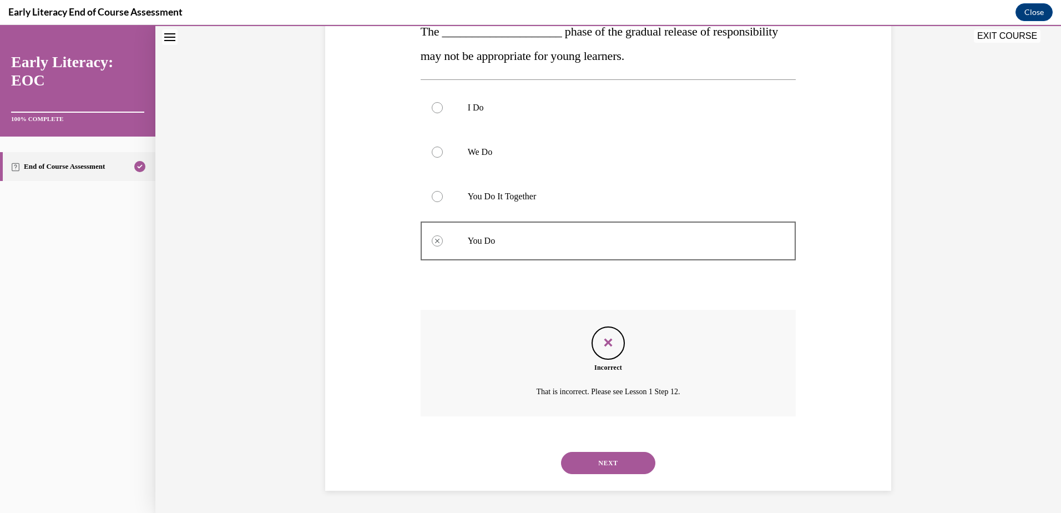
click at [614, 462] on button "NEXT" at bounding box center [608, 463] width 94 height 22
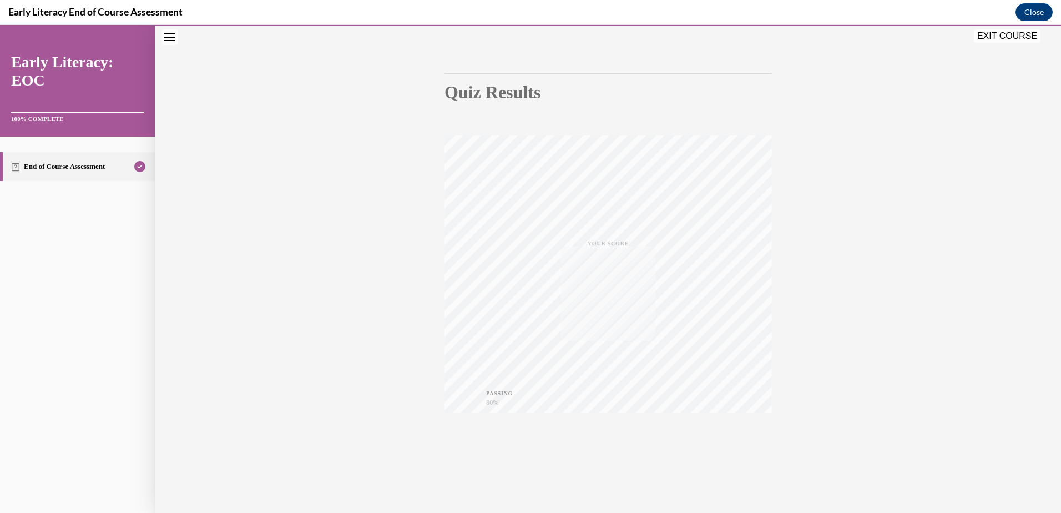
scroll to position [81, 0]
click at [991, 39] on button "EXIT COURSE" at bounding box center [1007, 35] width 67 height 13
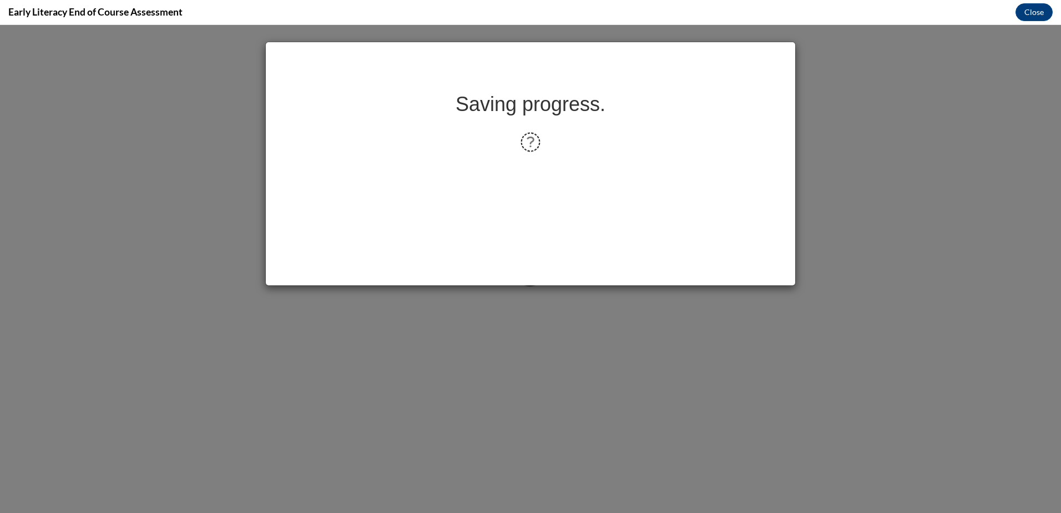
scroll to position [0, 0]
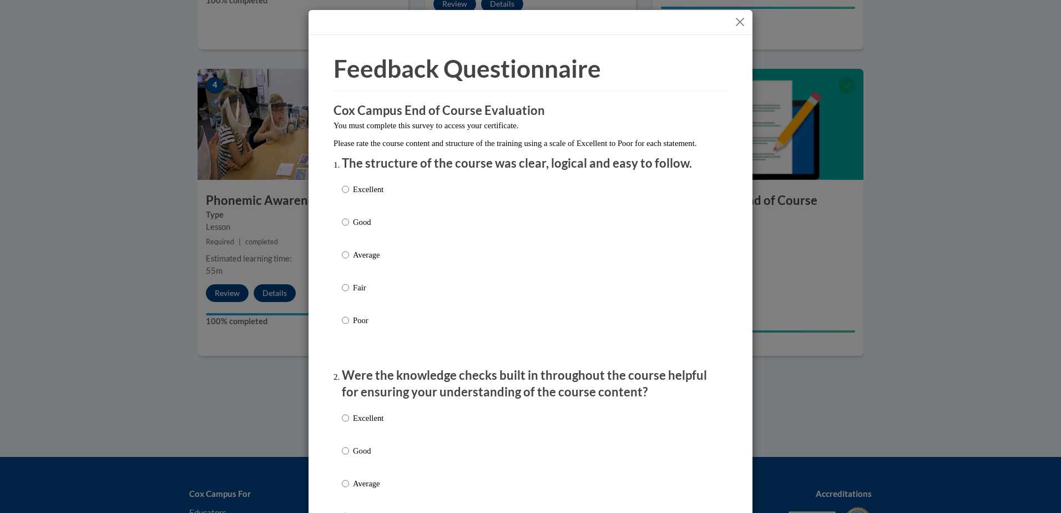
click at [355, 228] on p "Good" at bounding box center [368, 222] width 31 height 12
click at [349, 228] on input "Good" at bounding box center [345, 222] width 7 height 12
radio input "true"
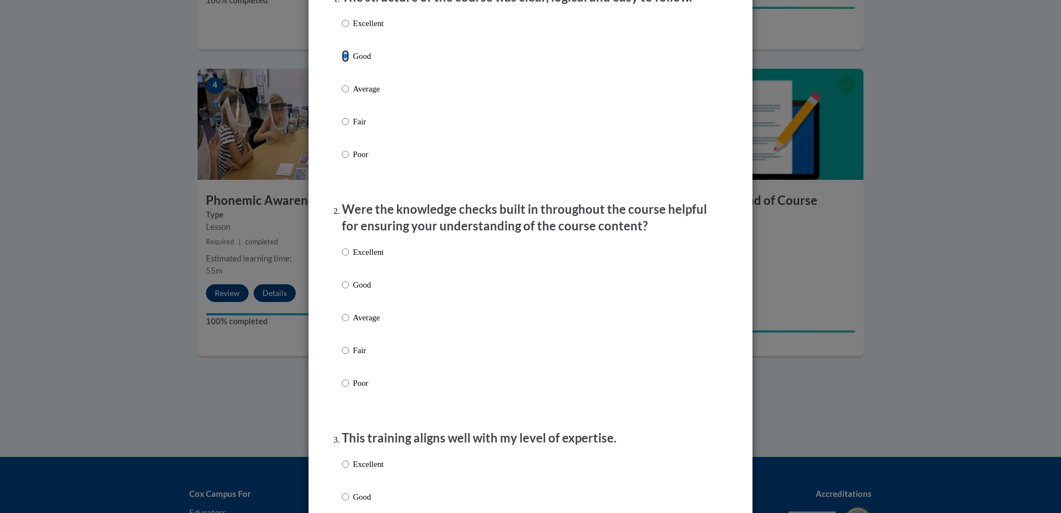
scroll to position [166, 0]
click at [363, 290] on p "Good" at bounding box center [368, 284] width 31 height 12
click at [349, 290] on input "Good" at bounding box center [345, 284] width 7 height 12
radio input "true"
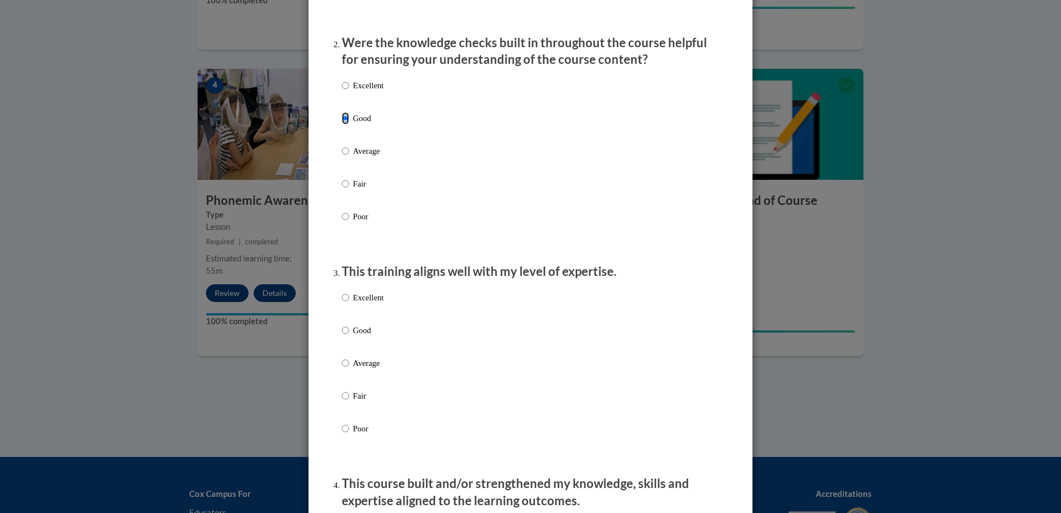
scroll to position [333, 0]
click at [360, 336] on p "Good" at bounding box center [368, 330] width 31 height 12
click at [349, 336] on input "Good" at bounding box center [345, 330] width 7 height 12
radio input "true"
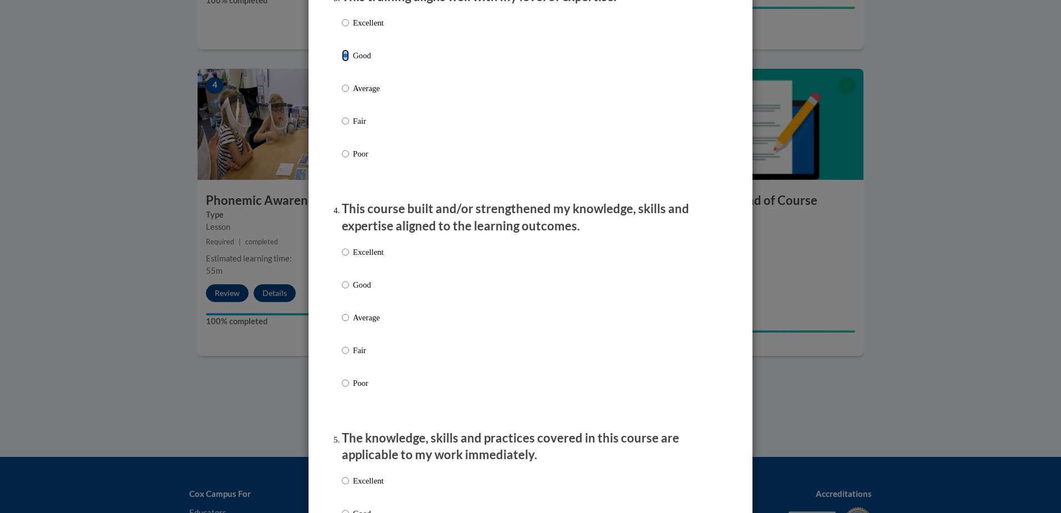
scroll to position [610, 0]
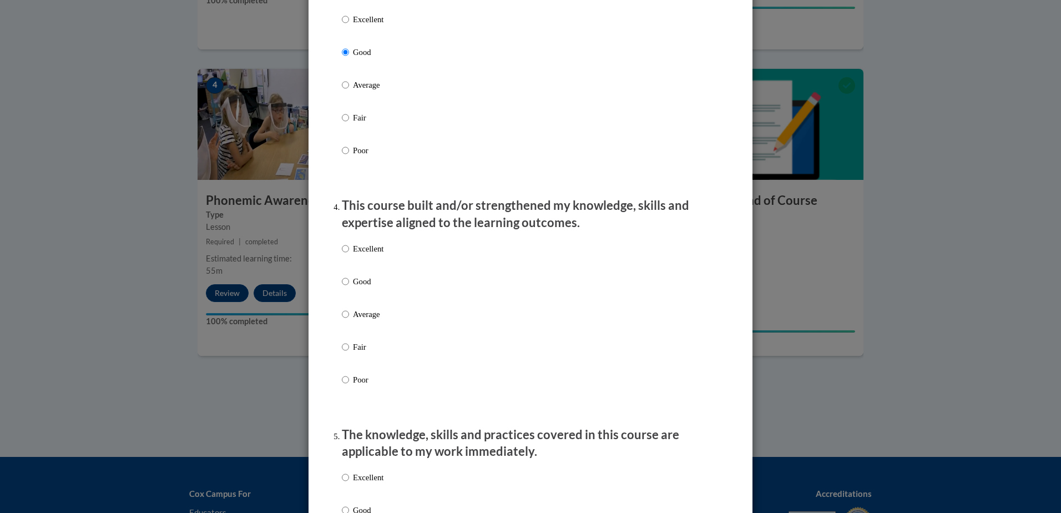
click at [357, 287] on p "Good" at bounding box center [368, 281] width 31 height 12
click at [349, 287] on input "Good" at bounding box center [345, 281] width 7 height 12
radio input "true"
click at [369, 320] on p "Average" at bounding box center [368, 314] width 31 height 12
click at [349, 320] on input "Average" at bounding box center [345, 314] width 7 height 12
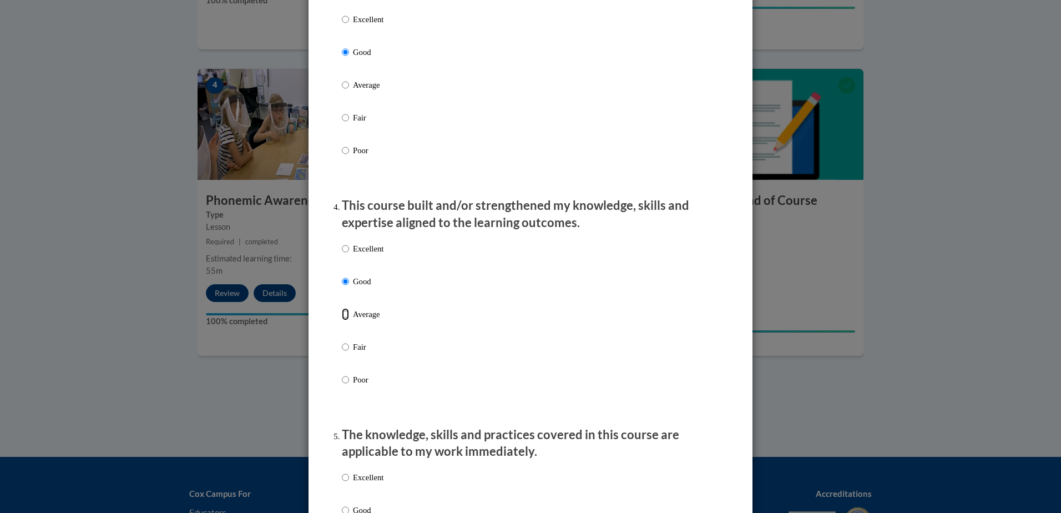
radio input "true"
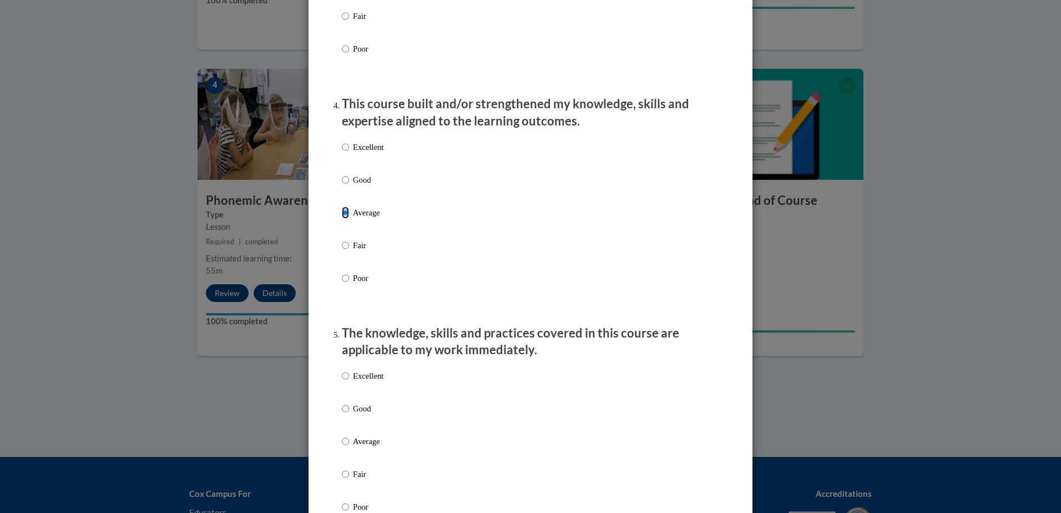
scroll to position [777, 0]
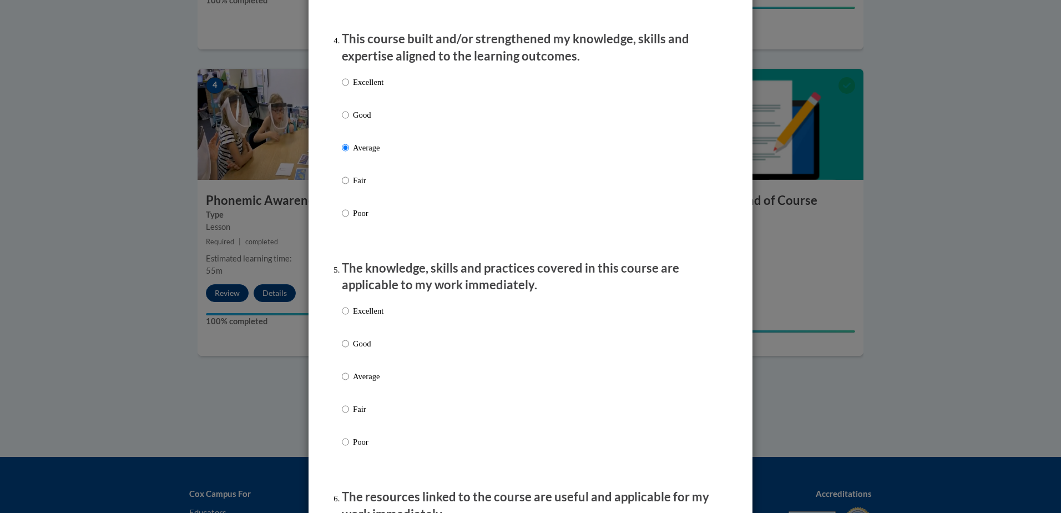
click at [361, 348] on p "Good" at bounding box center [368, 343] width 31 height 12
click at [349, 348] on input "Good" at bounding box center [345, 343] width 7 height 12
radio input "true"
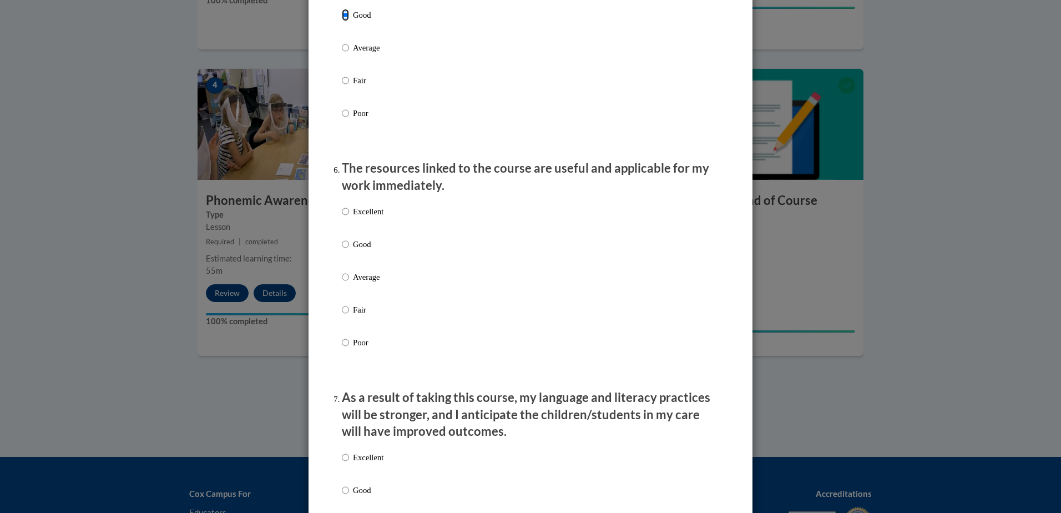
scroll to position [1110, 0]
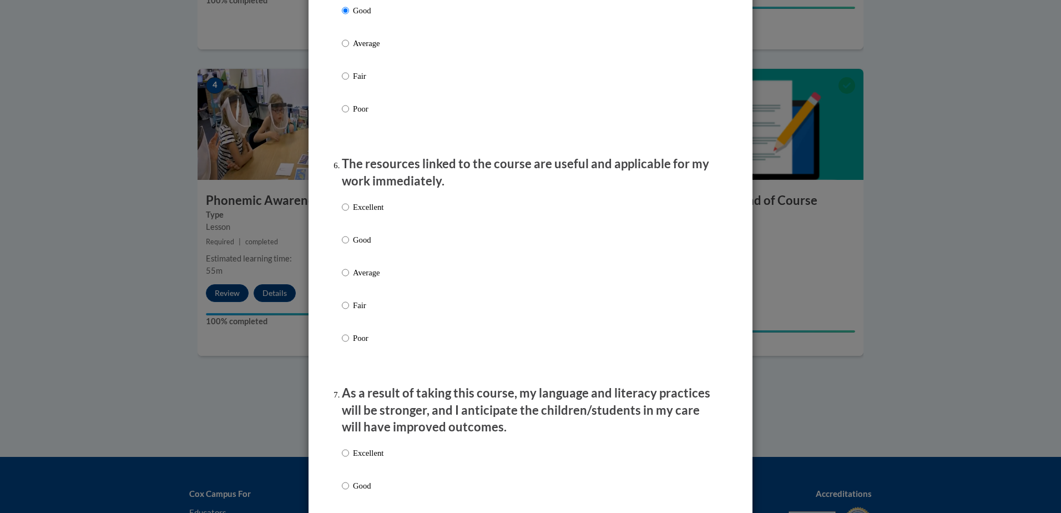
click at [373, 213] on p "Excellent" at bounding box center [368, 207] width 31 height 12
click at [349, 213] on input "Excellent" at bounding box center [345, 207] width 7 height 12
radio input "true"
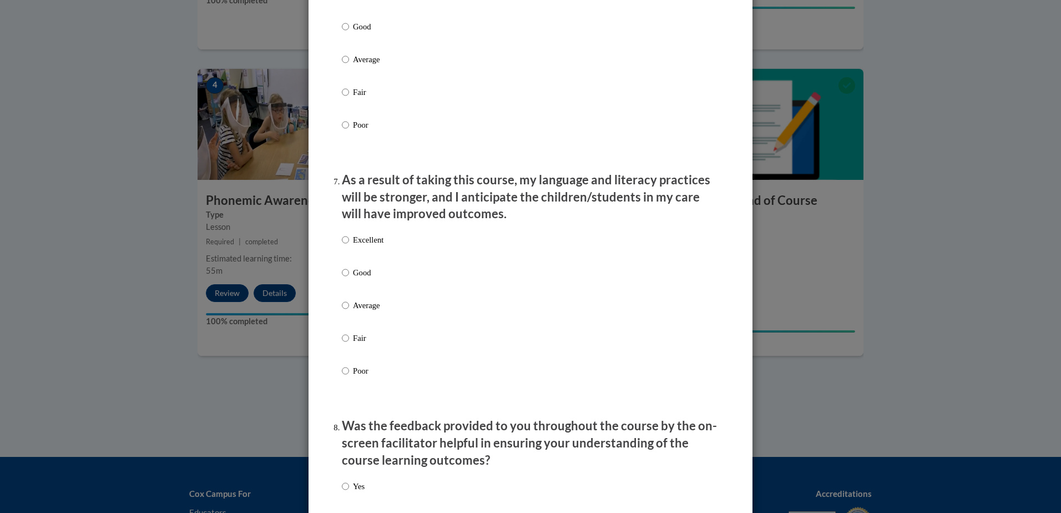
scroll to position [1332, 0]
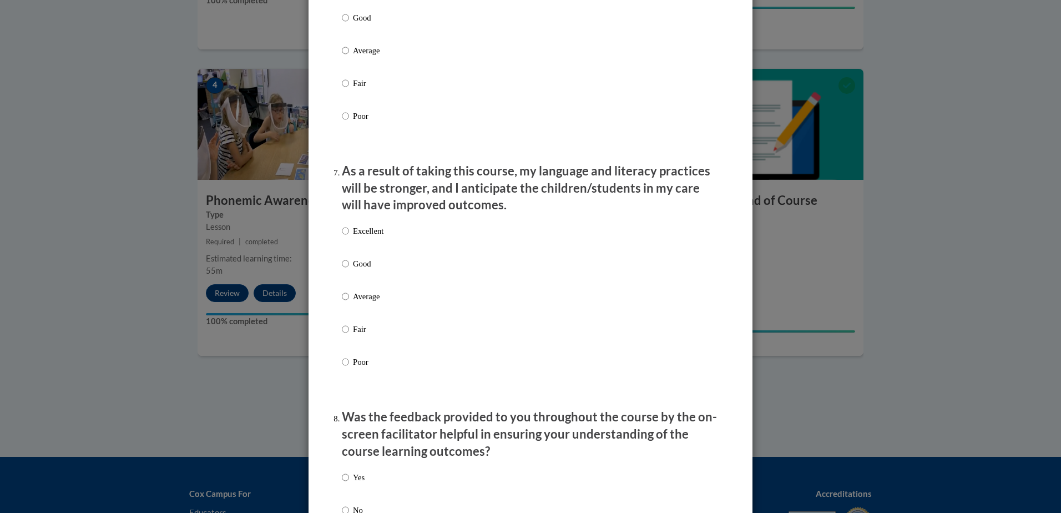
click at [361, 302] on p "Average" at bounding box center [368, 296] width 31 height 12
click at [349, 302] on input "Average" at bounding box center [345, 296] width 7 height 12
radio input "true"
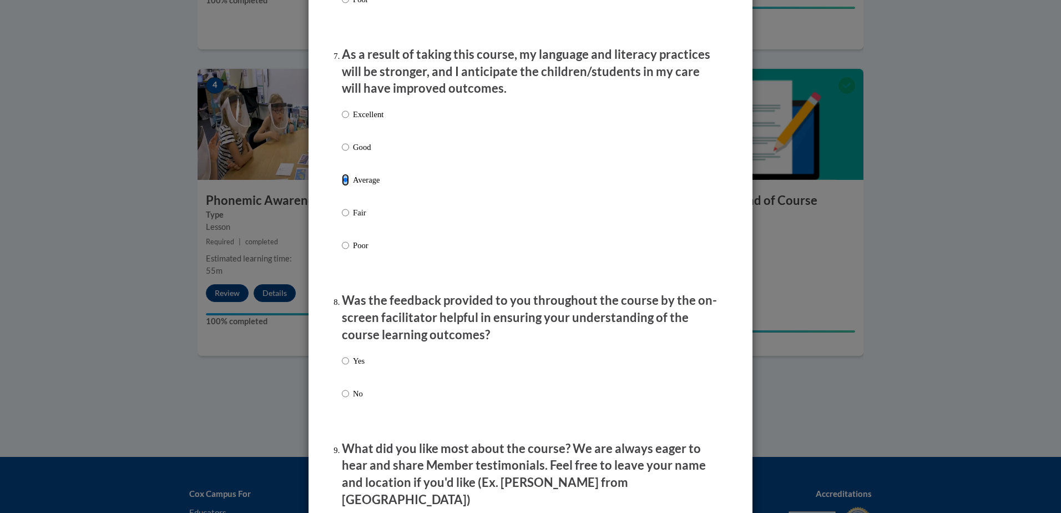
scroll to position [1498, 0]
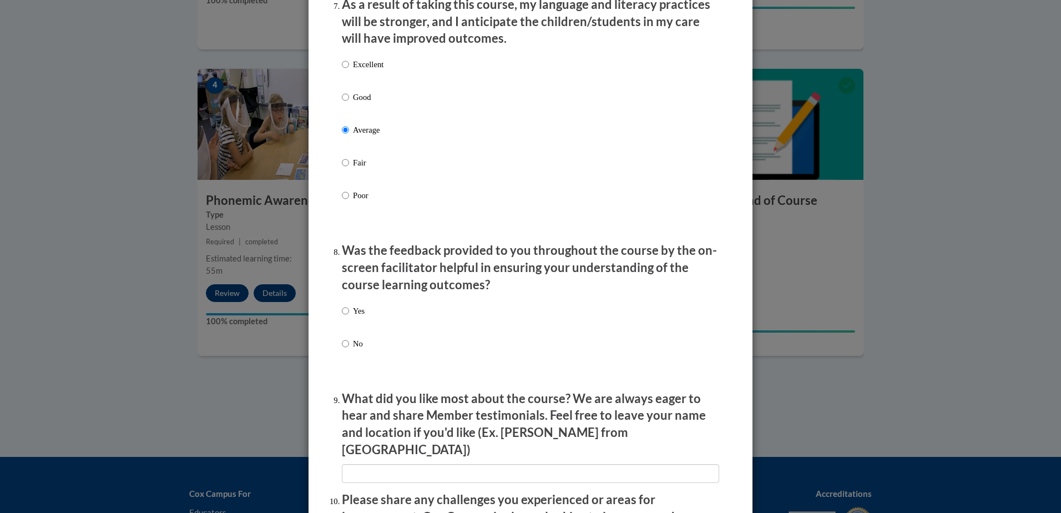
click at [353, 317] on p "Yes" at bounding box center [359, 311] width 12 height 12
click at [349, 317] on input "Yes" at bounding box center [345, 311] width 7 height 12
radio input "true"
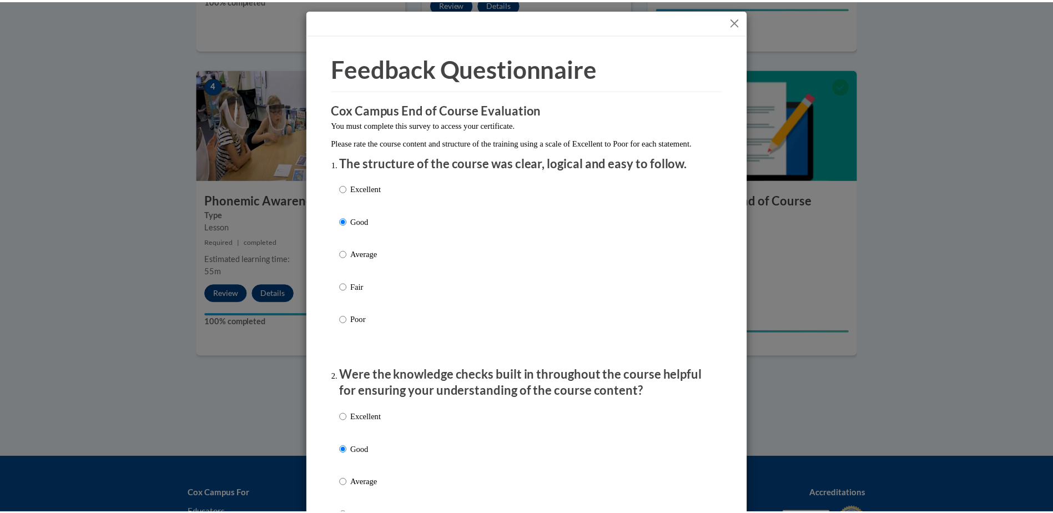
scroll to position [0, 0]
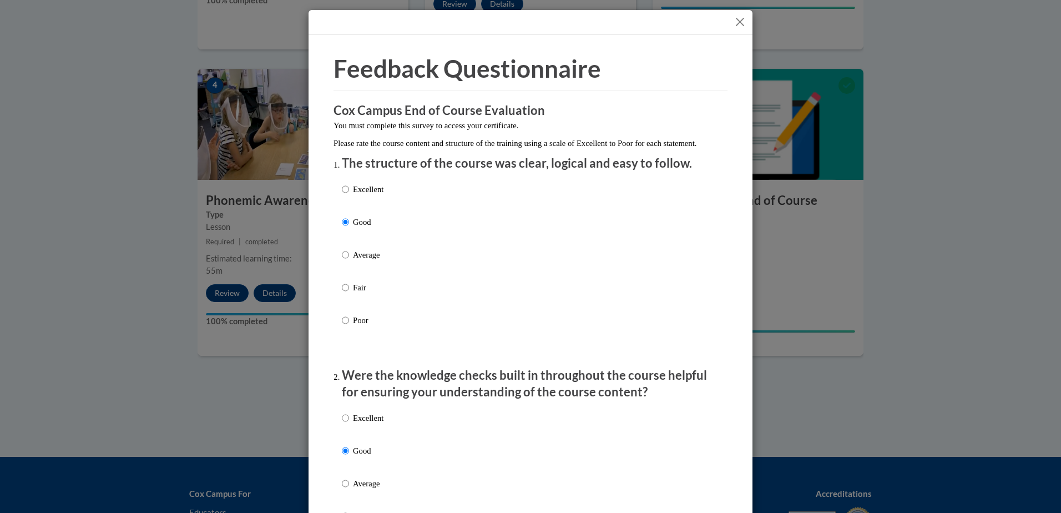
click at [737, 20] on button "Close" at bounding box center [740, 22] width 14 height 14
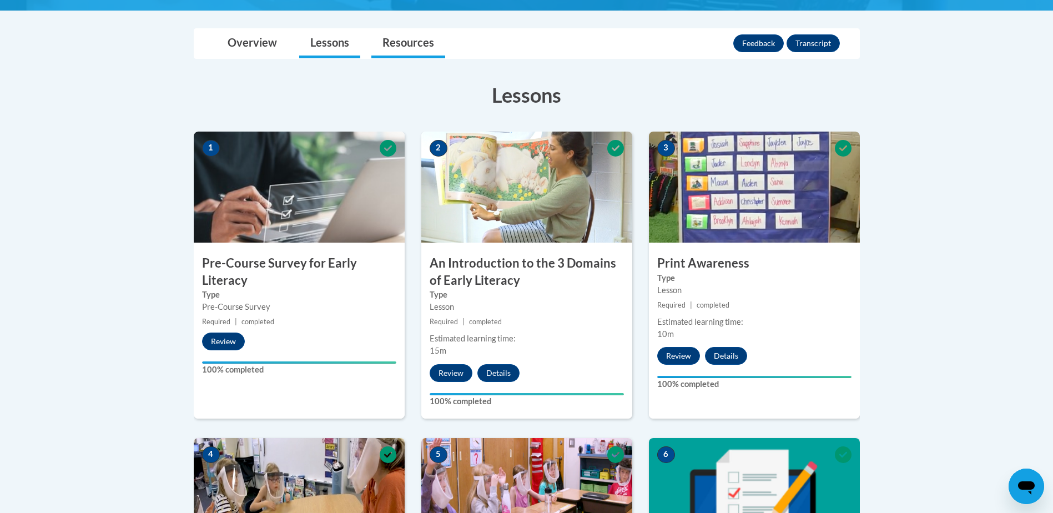
scroll to position [222, 0]
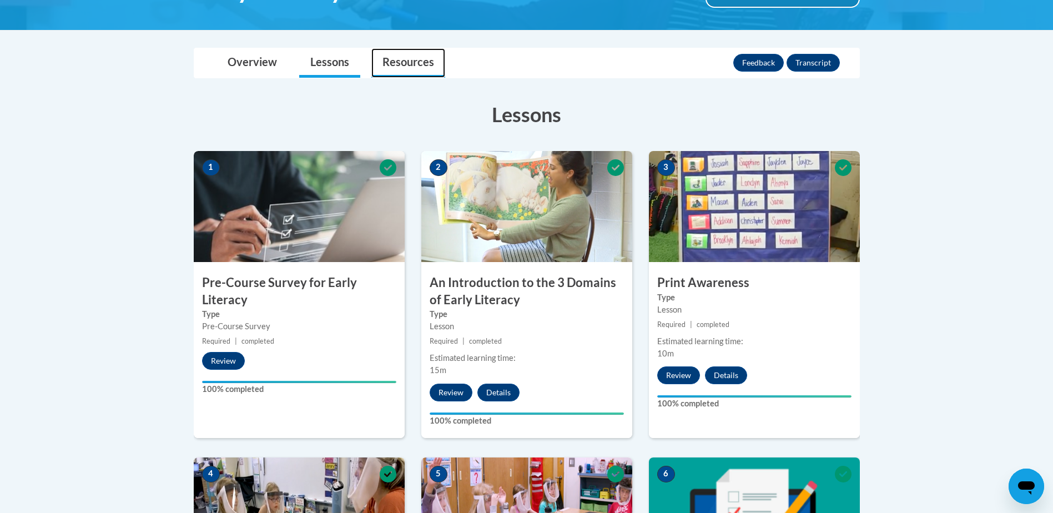
click at [406, 59] on link "Resources" at bounding box center [408, 62] width 74 height 29
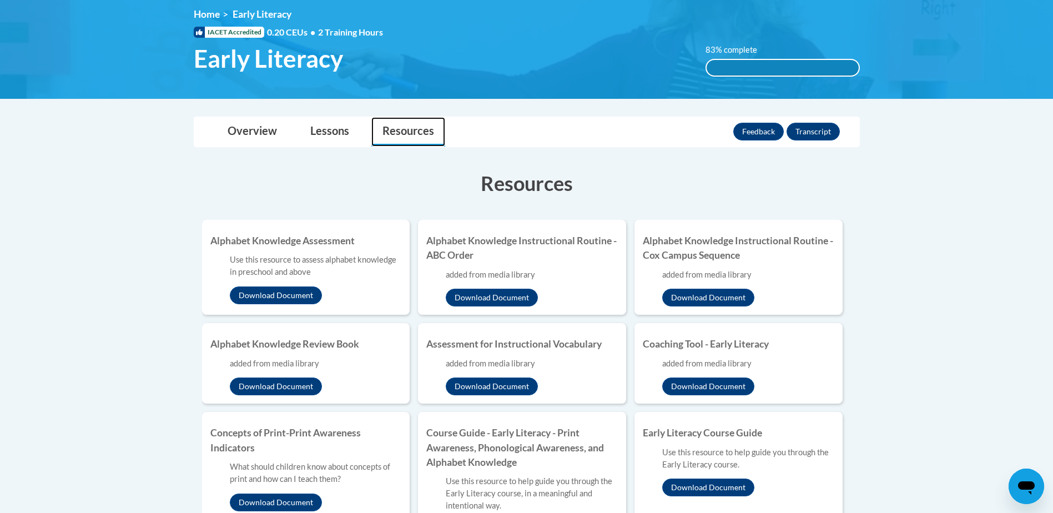
scroll to position [0, 0]
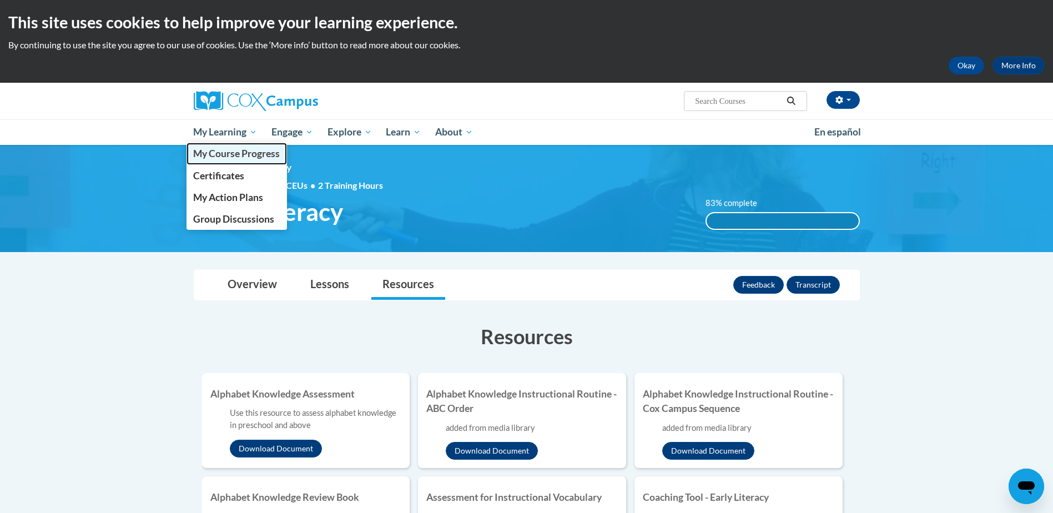
click at [239, 156] on span "My Course Progress" at bounding box center [236, 154] width 87 height 12
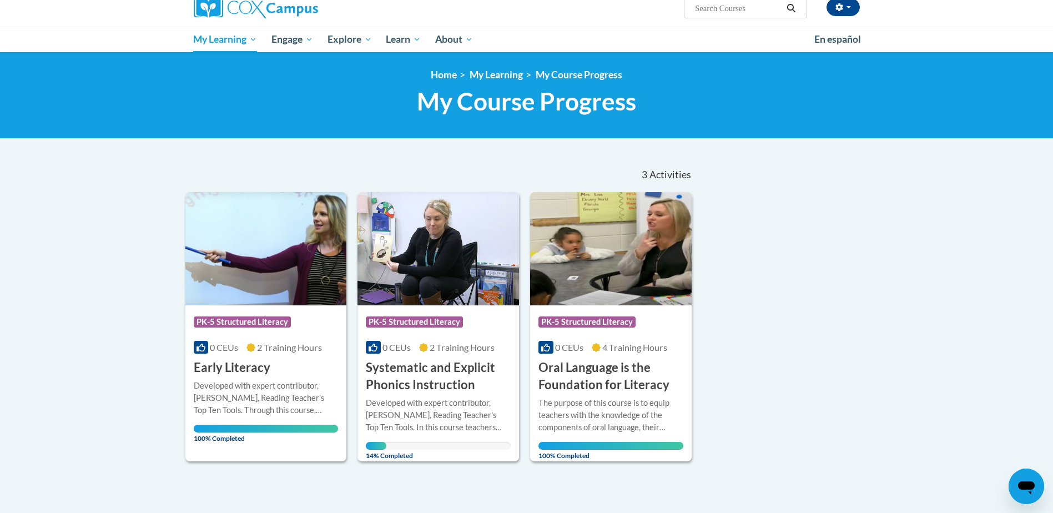
scroll to position [111, 0]
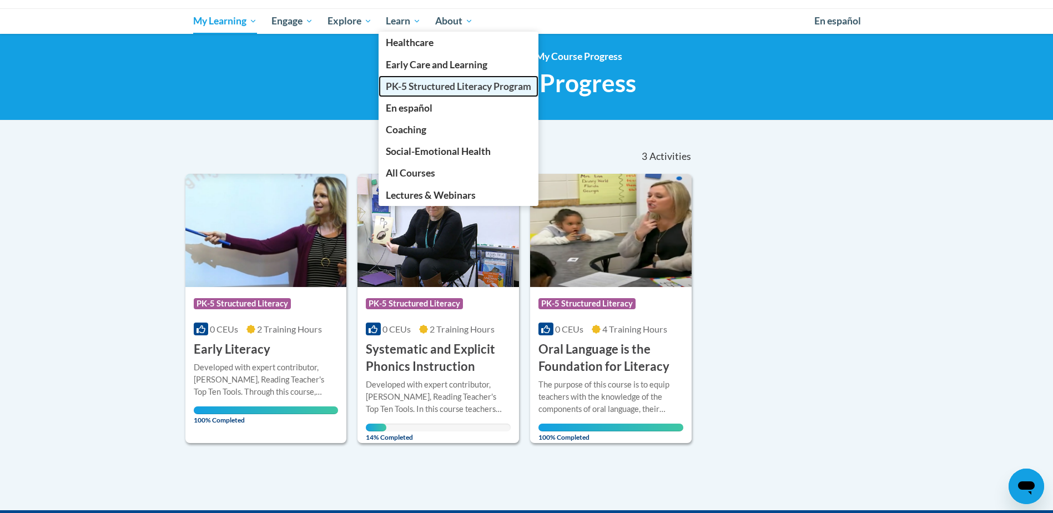
click at [426, 87] on span "PK-5 Structured Literacy Program" at bounding box center [458, 86] width 145 height 12
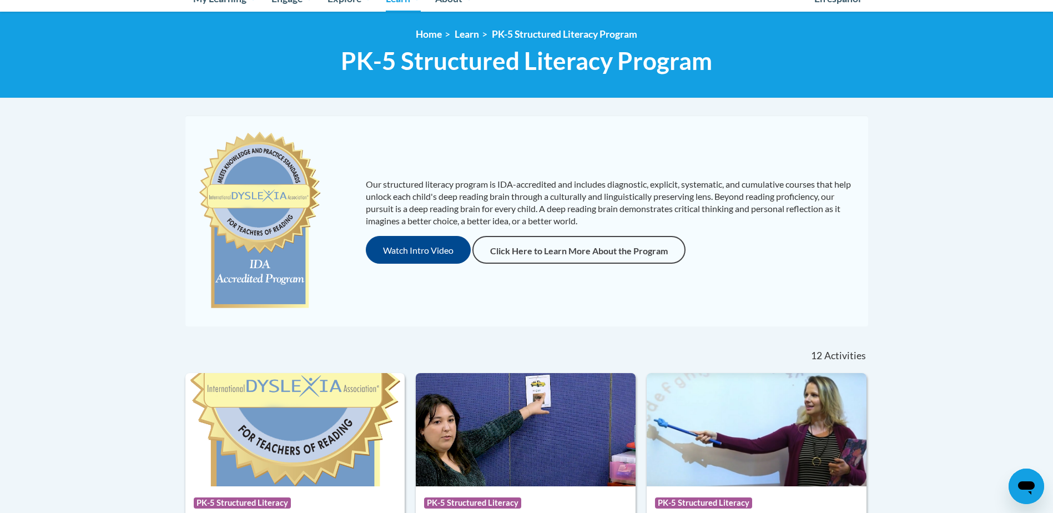
scroll to position [111, 0]
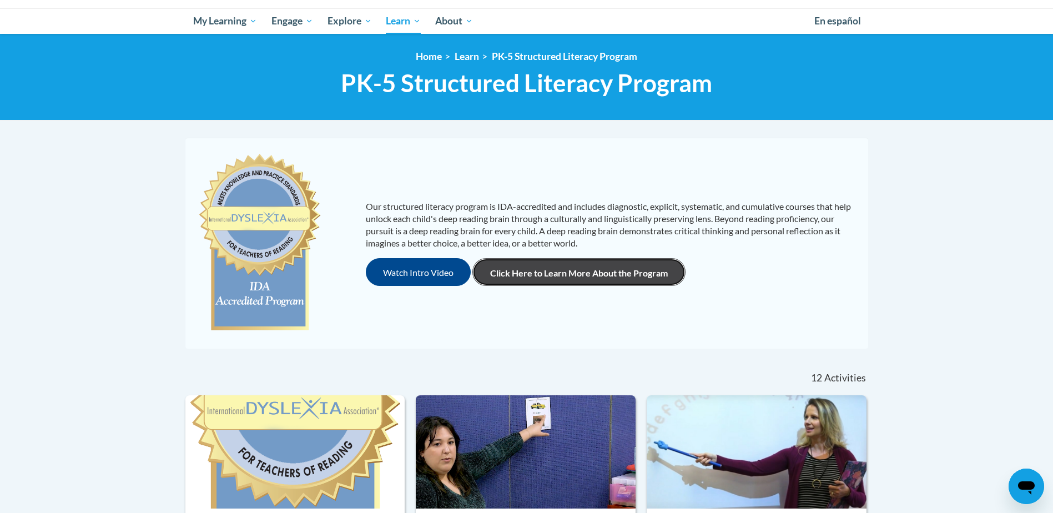
click at [587, 272] on link "Click Here to Learn More About the Program" at bounding box center [578, 272] width 213 height 28
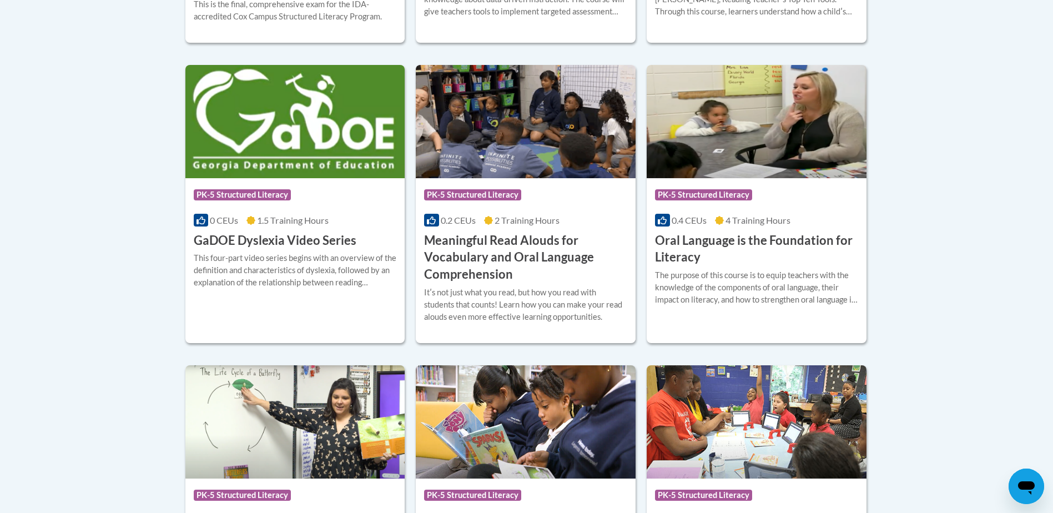
scroll to position [721, 0]
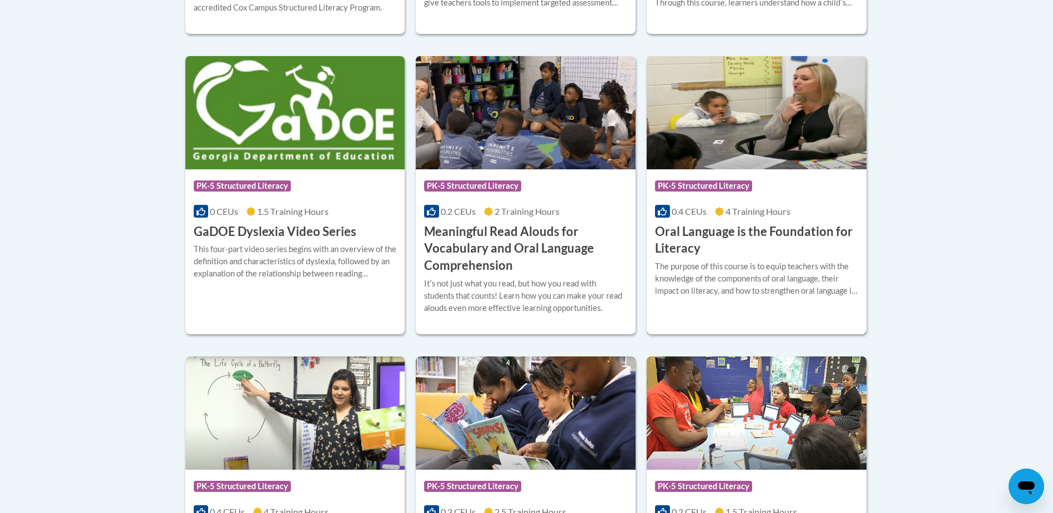
click at [663, 212] on icon at bounding box center [662, 211] width 9 height 9
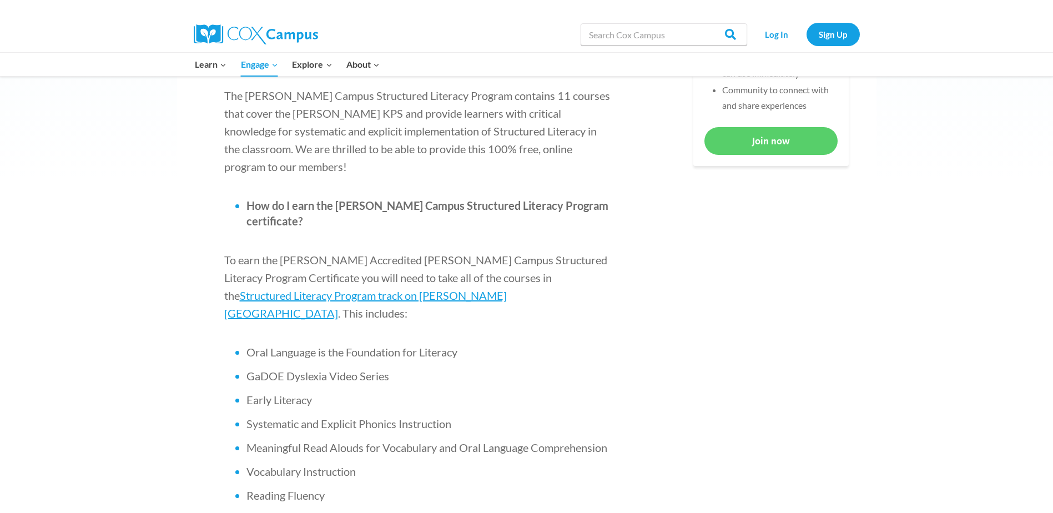
scroll to position [666, 0]
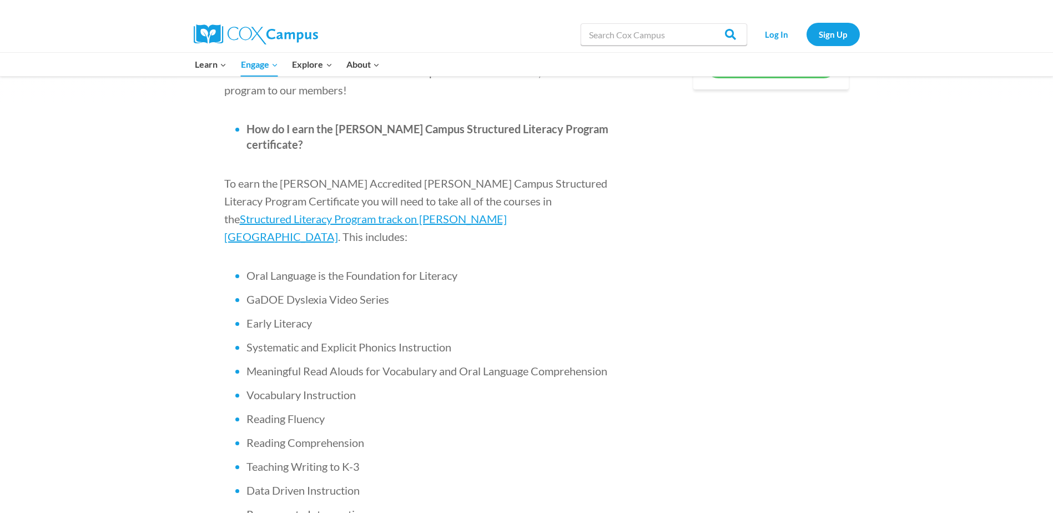
click at [390, 364] on span "Meaningful Read Alouds for Vocabulary and Oral Language Comprehension" at bounding box center [426, 370] width 361 height 13
click at [507, 212] on span "Structured Literacy Program track on [PERSON_NAME][GEOGRAPHIC_DATA]" at bounding box center [365, 227] width 282 height 31
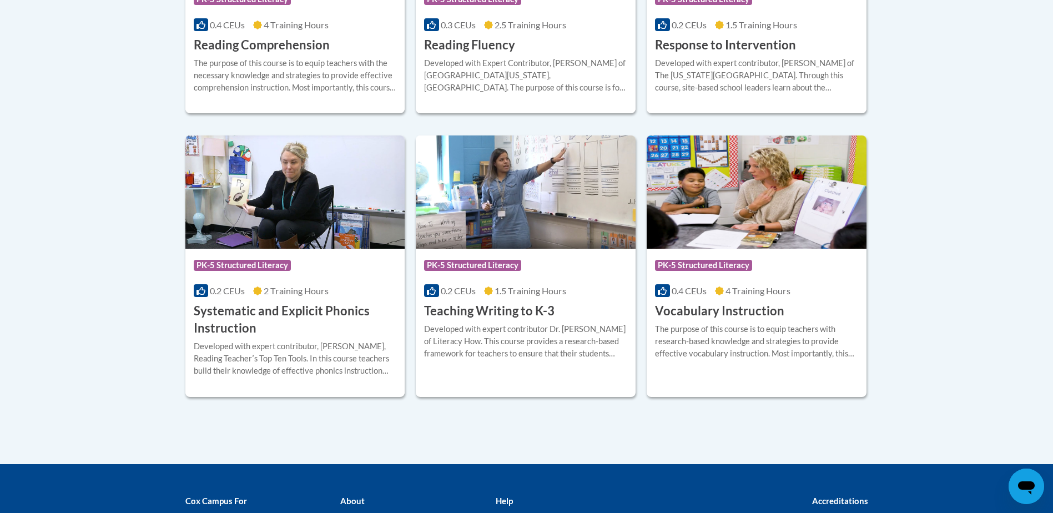
scroll to position [1212, 0]
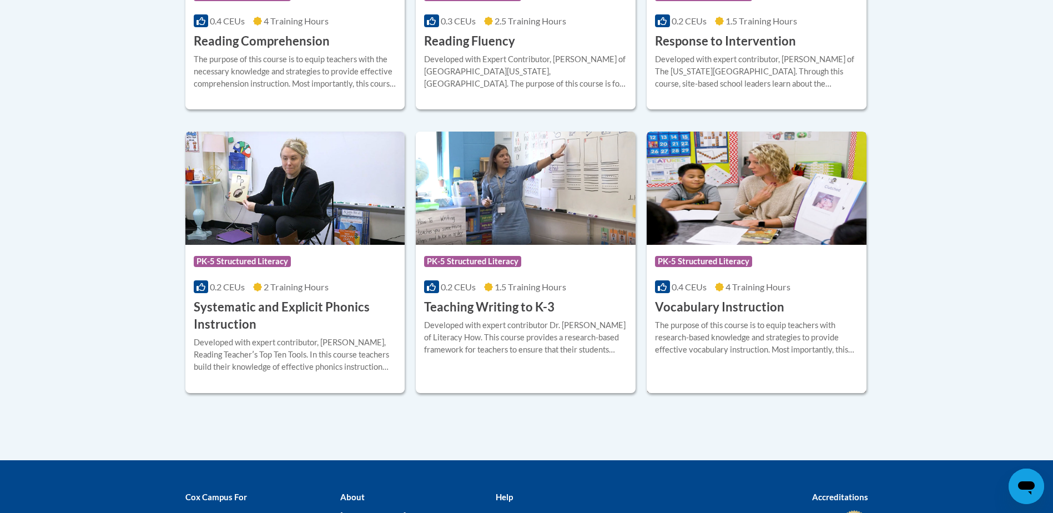
click at [723, 299] on h3 "Vocabulary Instruction" at bounding box center [719, 307] width 129 height 17
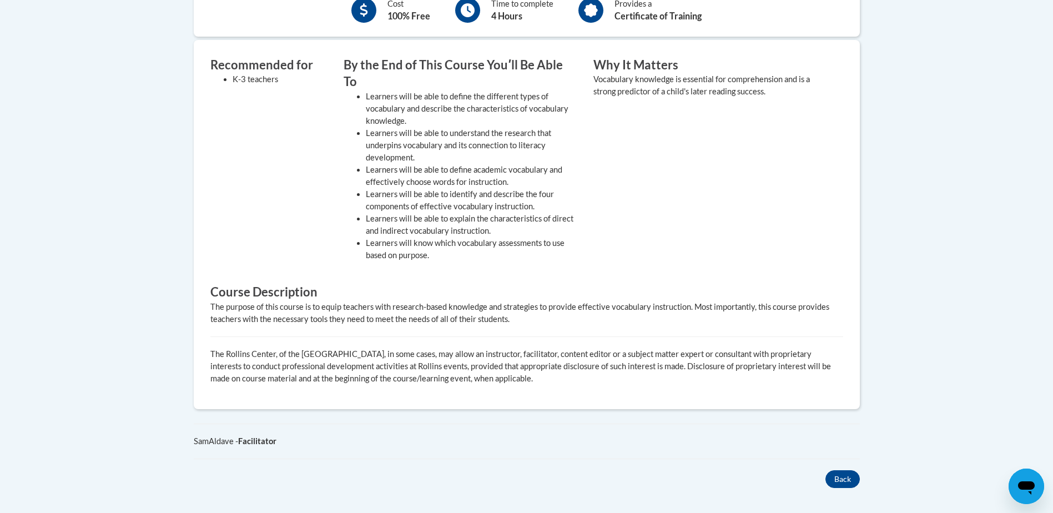
scroll to position [277, 0]
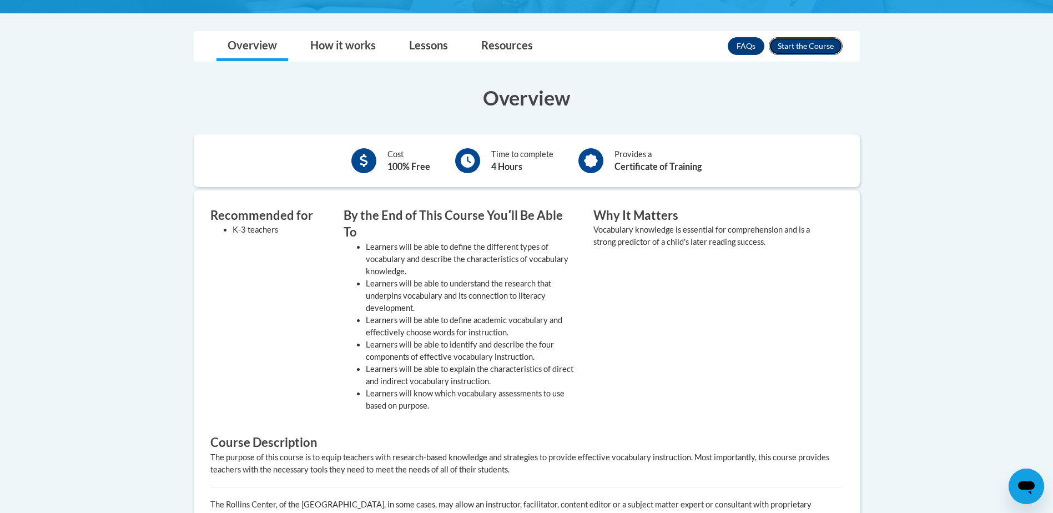
click at [794, 44] on button "Enroll" at bounding box center [806, 46] width 74 height 18
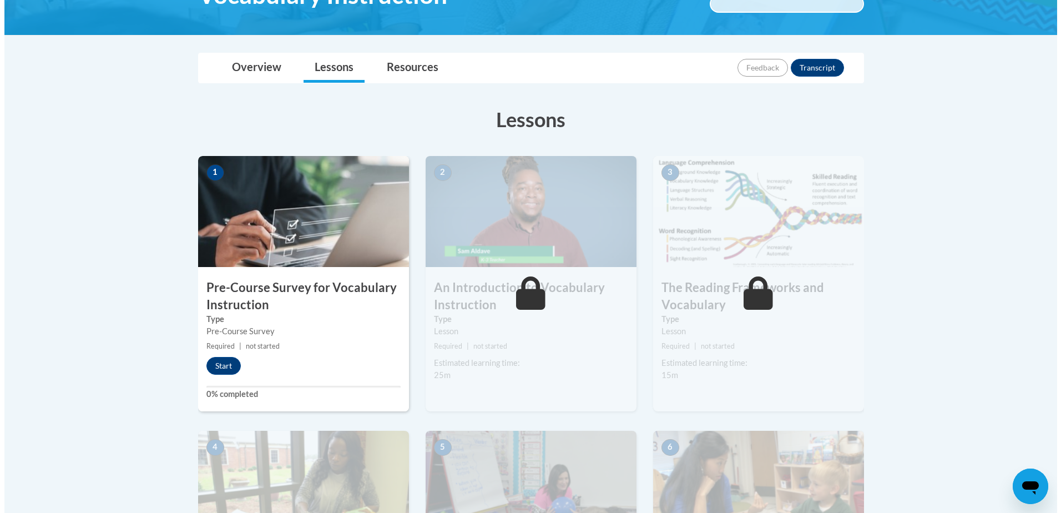
scroll to position [222, 0]
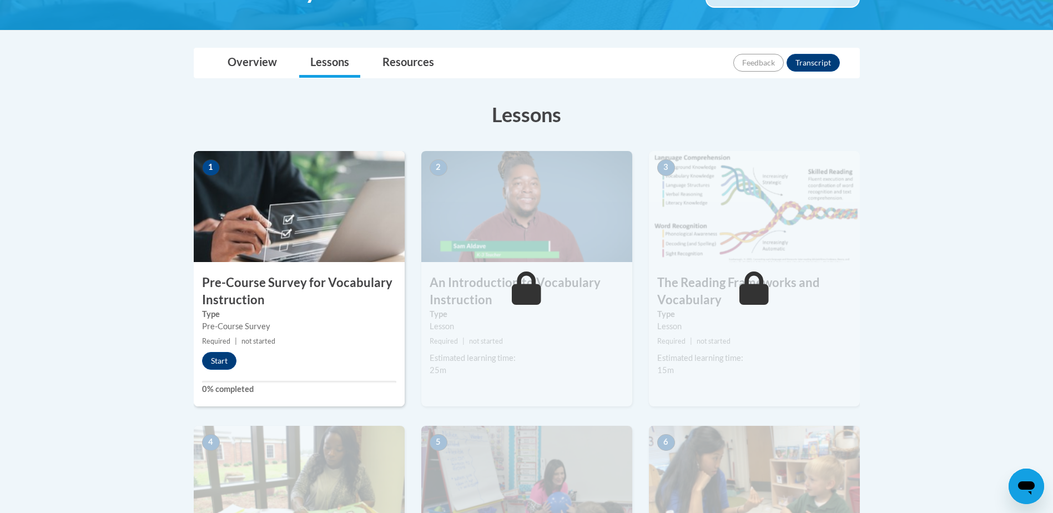
drag, startPoint x: 287, startPoint y: 287, endPoint x: 280, endPoint y: 270, distance: 18.1
click at [287, 287] on h3 "Pre-Course Survey for Vocabulary Instruction" at bounding box center [299, 291] width 211 height 34
click at [269, 214] on img at bounding box center [299, 206] width 211 height 111
click at [223, 362] on button "Start" at bounding box center [219, 361] width 34 height 18
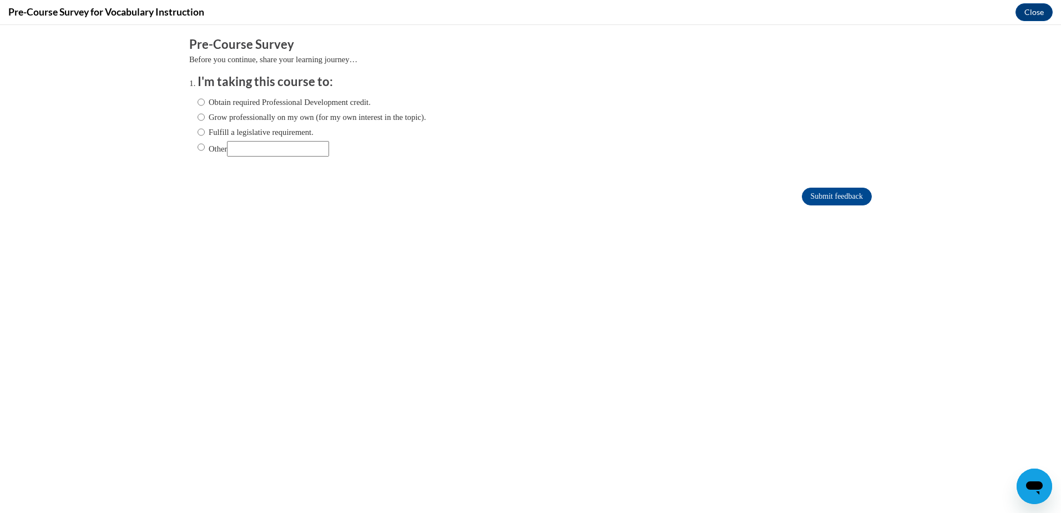
scroll to position [0, 0]
click at [255, 112] on label "Grow professionally on my own (for my own interest in the topic)." at bounding box center [312, 117] width 229 height 12
click at [205, 112] on input "Grow professionally on my own (for my own interest in the topic)." at bounding box center [201, 117] width 7 height 12
radio input "true"
click at [836, 191] on input "Submit feedback" at bounding box center [837, 197] width 70 height 18
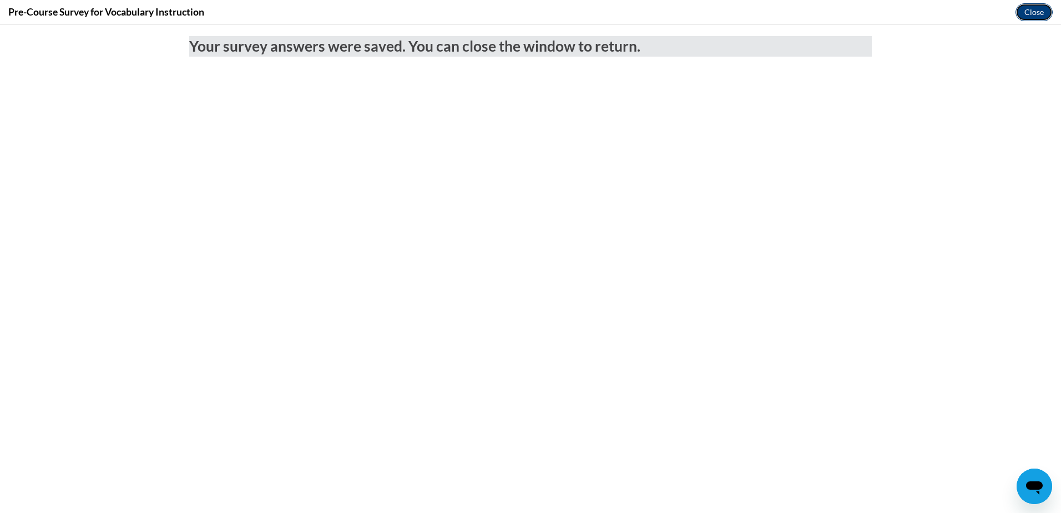
click at [1037, 11] on button "Close" at bounding box center [1033, 12] width 37 height 18
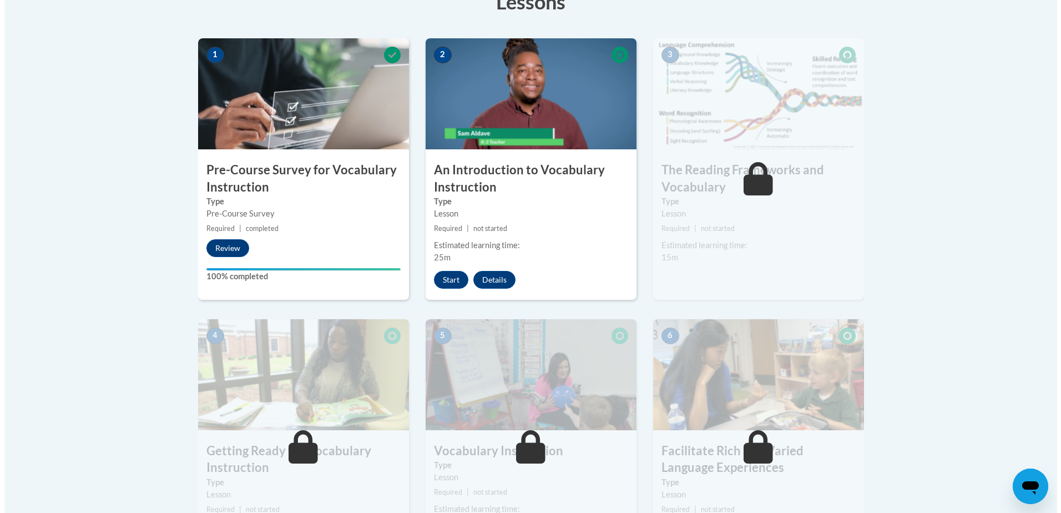
scroll to position [333, 0]
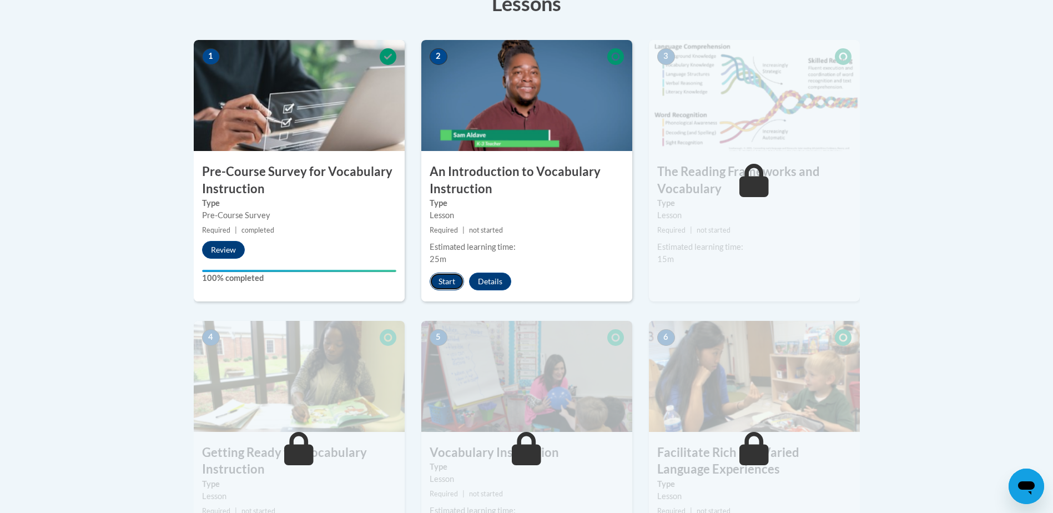
click at [450, 280] on button "Start" at bounding box center [446, 281] width 34 height 18
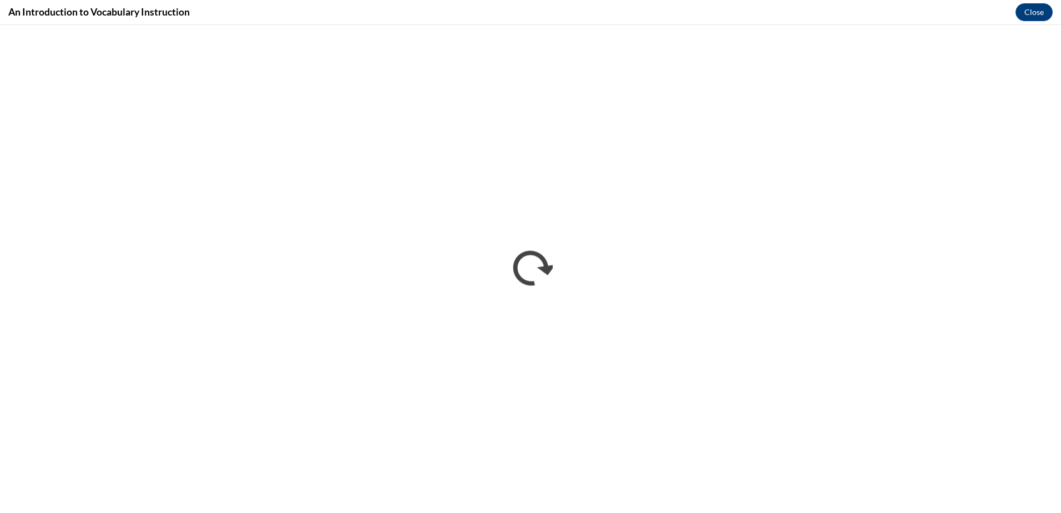
scroll to position [0, 0]
